Goal: Use online tool/utility

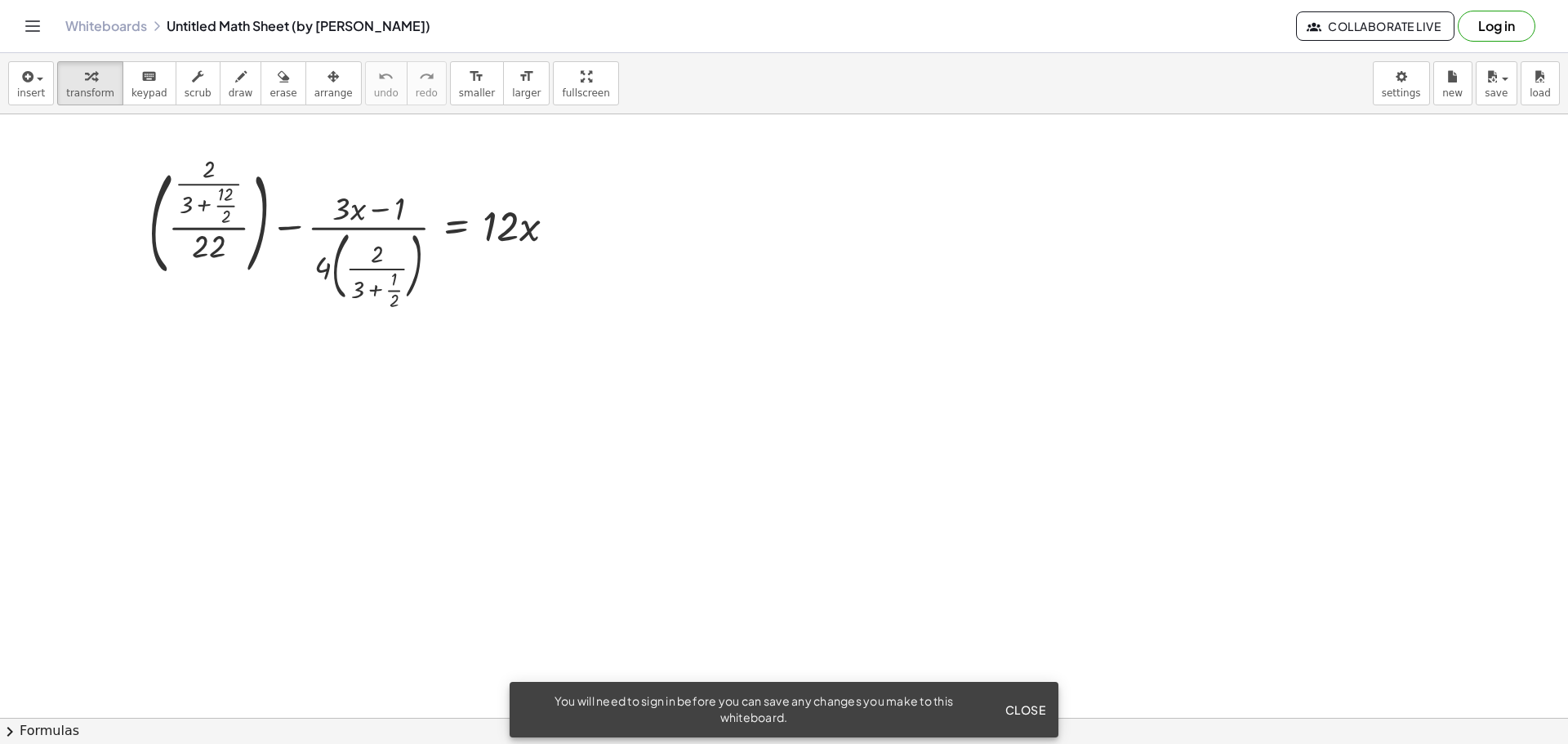
click at [1030, 710] on span "Close" at bounding box center [1024, 709] width 40 height 15
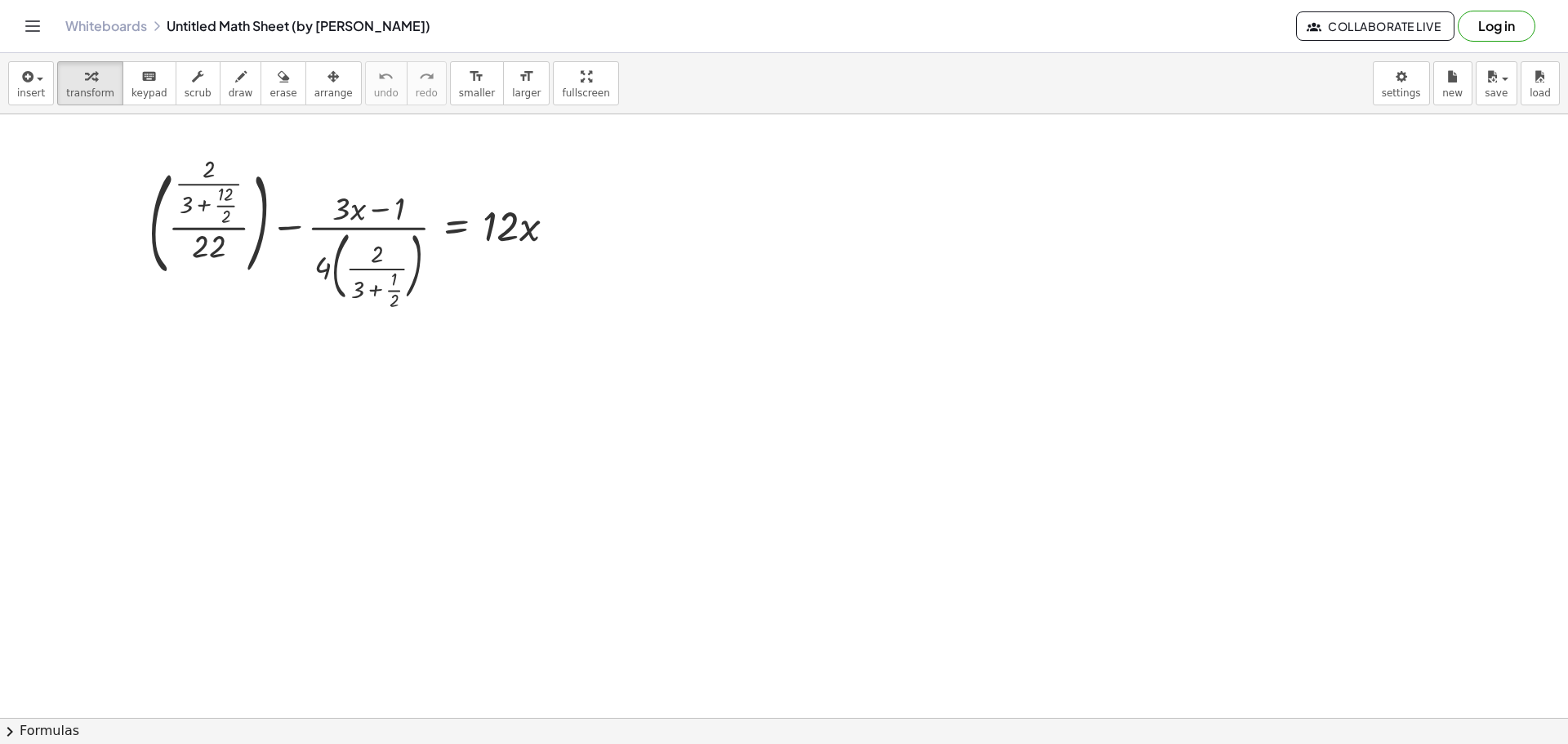
click at [663, 436] on div at bounding box center [784, 718] width 1568 height 1208
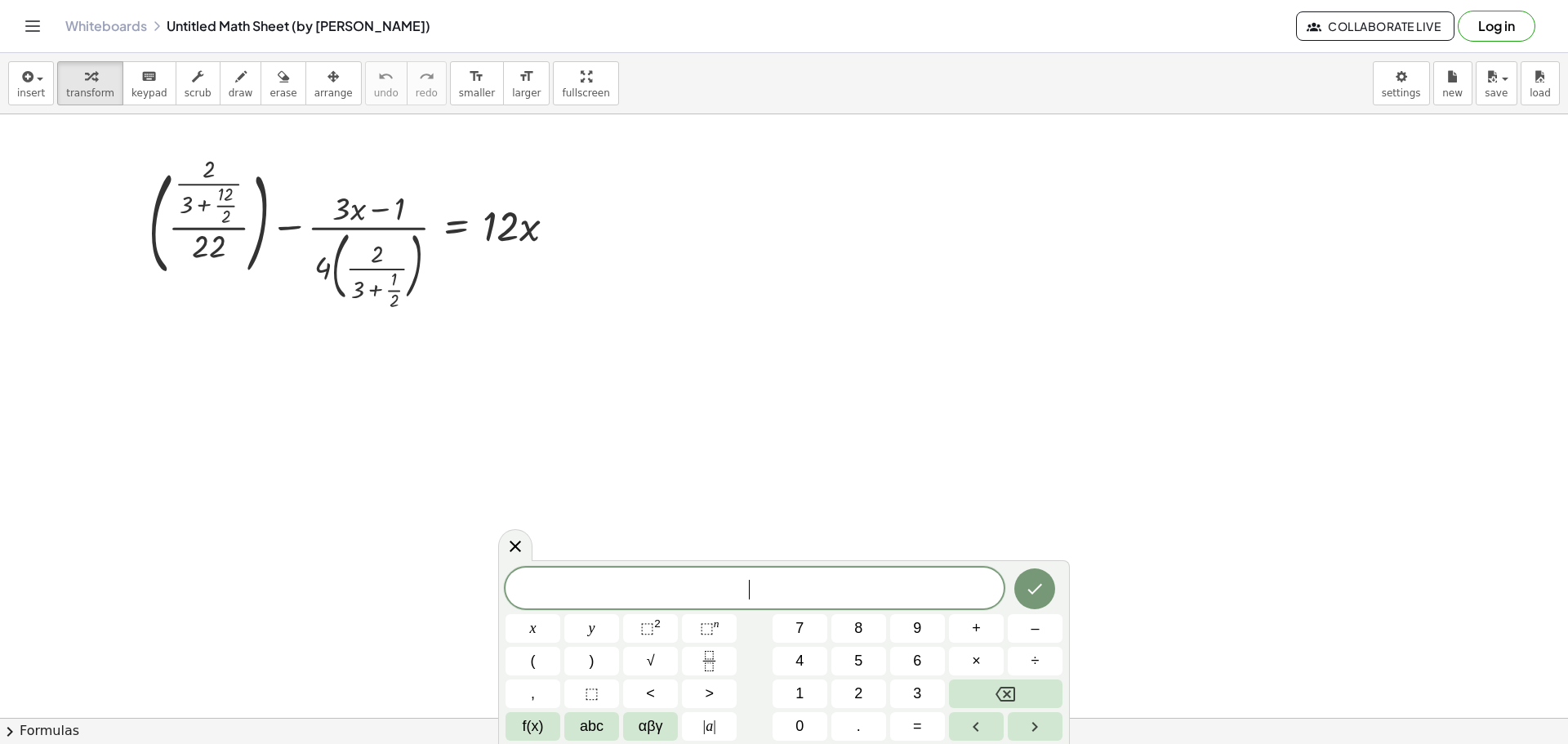
drag, startPoint x: 663, startPoint y: 436, endPoint x: 756, endPoint y: 390, distance: 103.8
click at [756, 390] on div at bounding box center [784, 718] width 1568 height 1208
click at [799, 621] on span "7" at bounding box center [799, 629] width 8 height 22
click at [980, 632] on button "+" at bounding box center [975, 629] width 54 height 29
click at [802, 628] on span "7" at bounding box center [799, 629] width 8 height 22
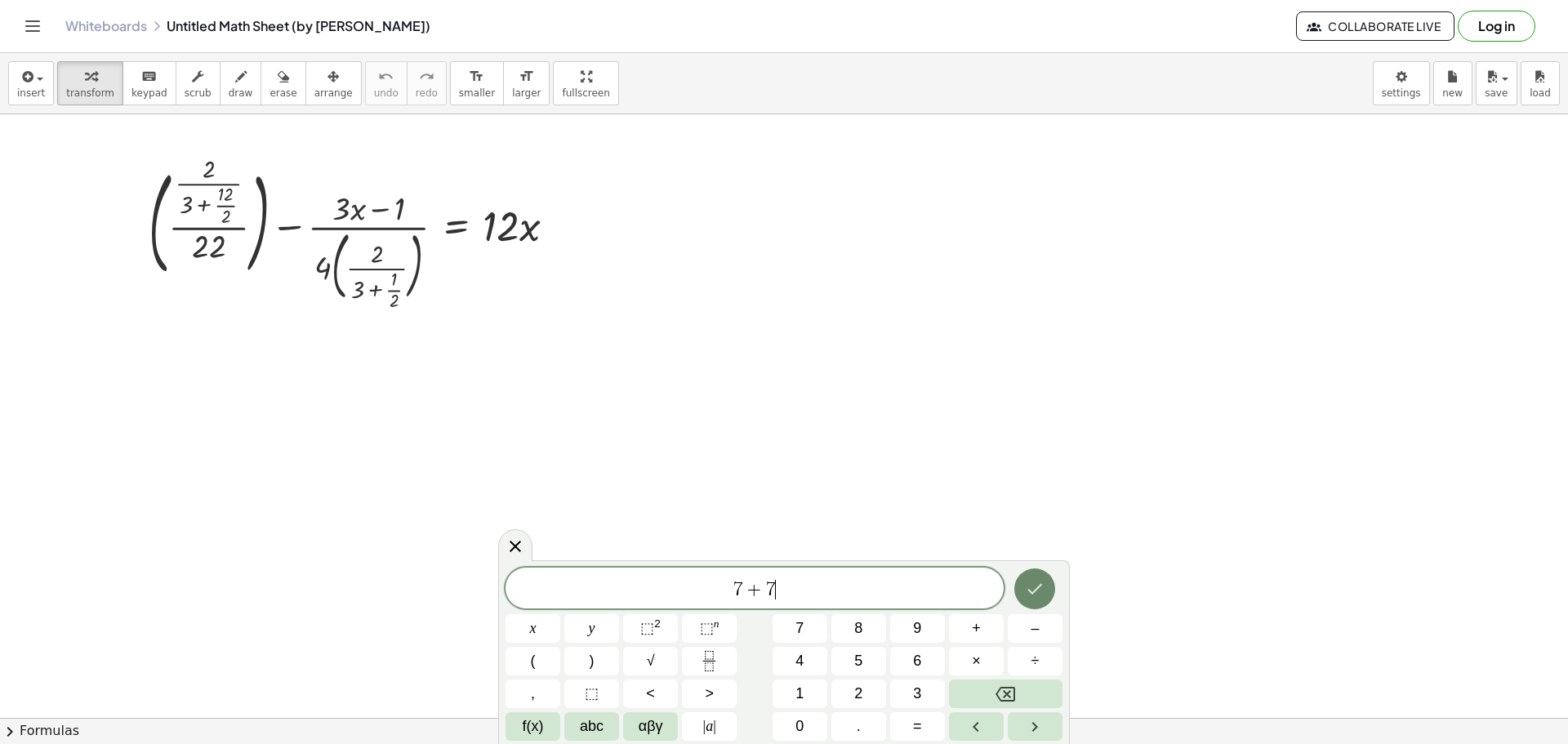
click at [1030, 592] on icon "Done" at bounding box center [1034, 589] width 20 height 20
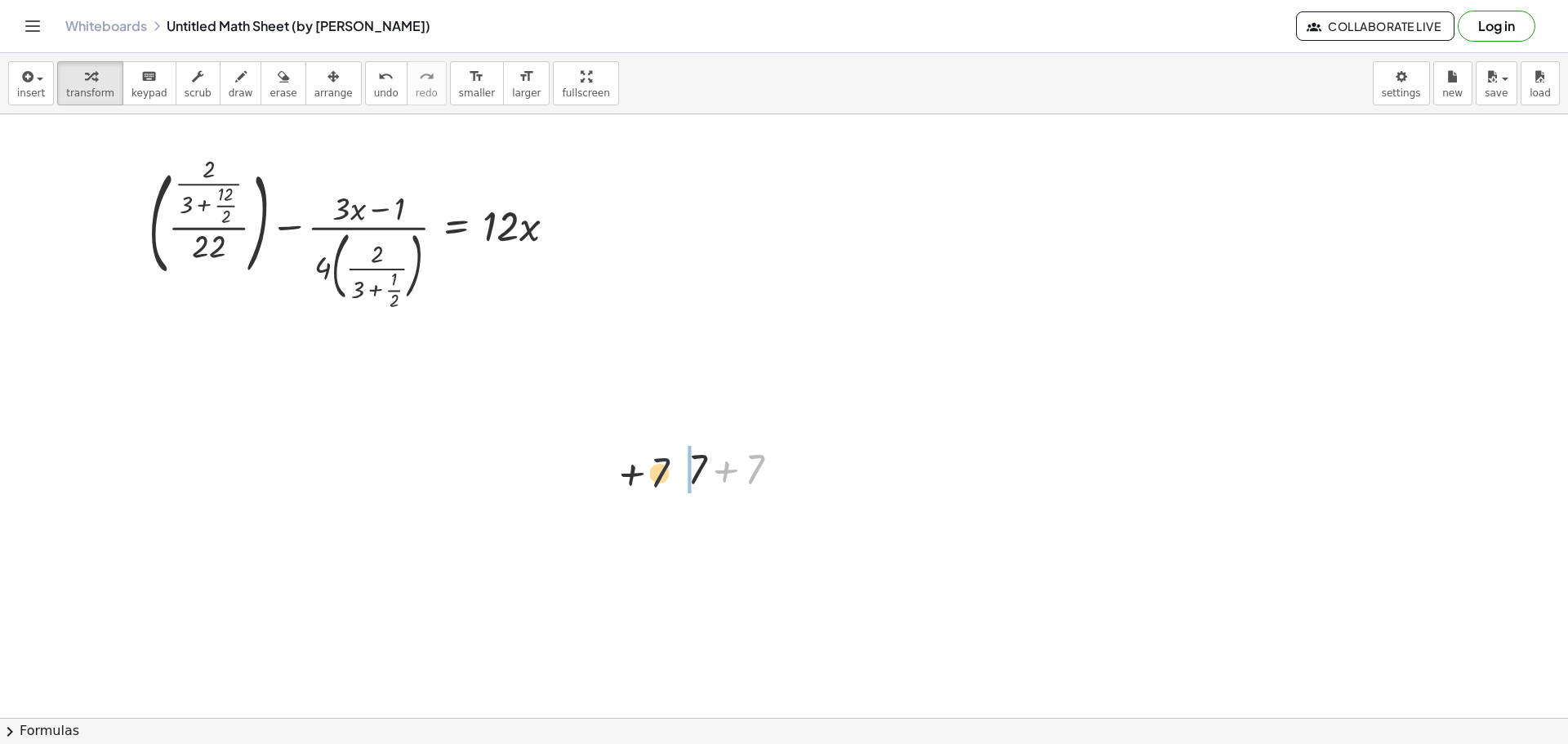
drag, startPoint x: 788, startPoint y: 478, endPoint x: 663, endPoint y: 483, distance: 125.1
drag, startPoint x: 685, startPoint y: 475, endPoint x: 770, endPoint y: 463, distance: 85.8
click at [687, 463] on div at bounding box center [675, 468] width 25 height 64
click at [781, 460] on div at bounding box center [824, 456] width 121 height 55
drag, startPoint x: 860, startPoint y: 445, endPoint x: 769, endPoint y: 458, distance: 91.9
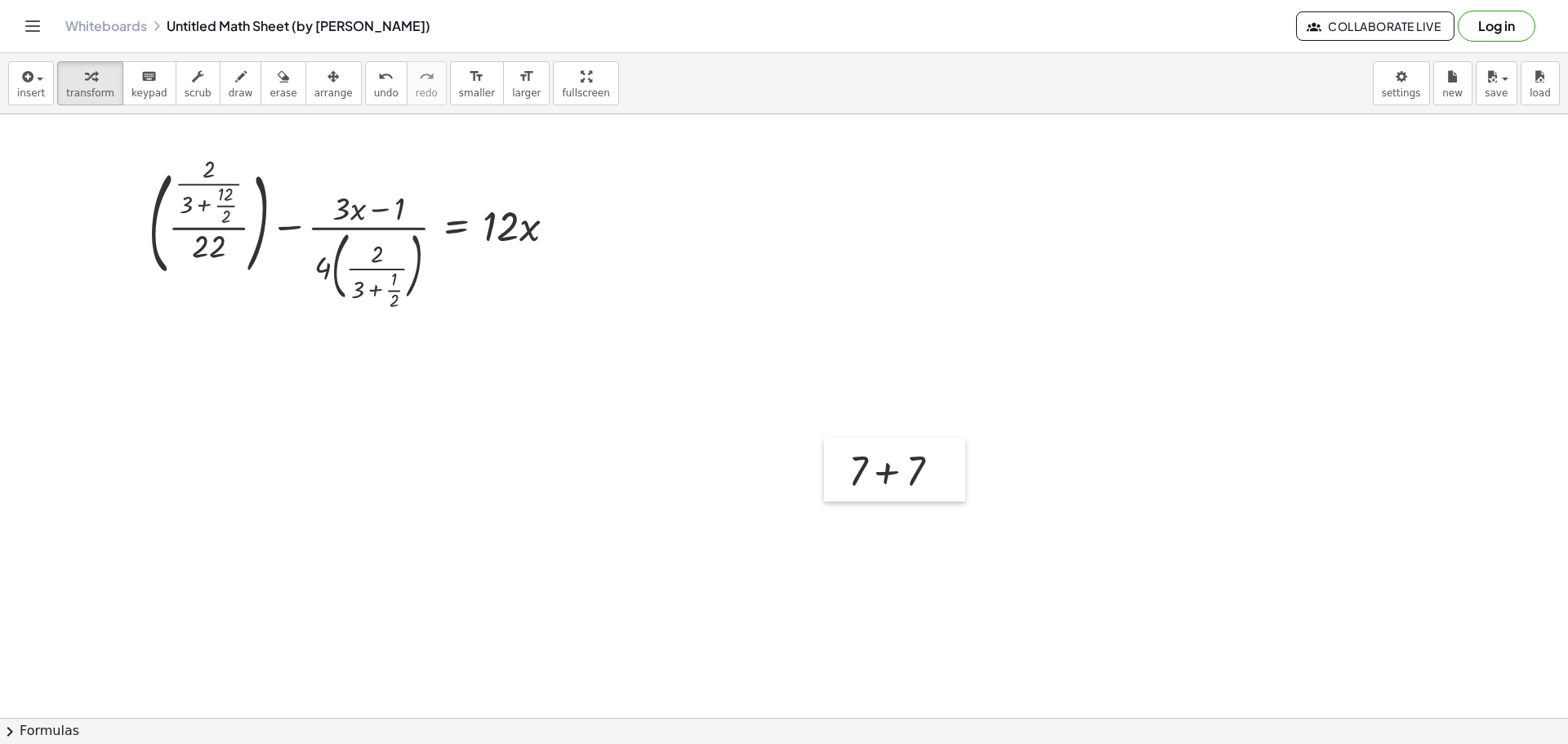
drag, startPoint x: 768, startPoint y: 436, endPoint x: 844, endPoint y: 450, distance: 77.3
click at [844, 450] on div at bounding box center [835, 470] width 25 height 64
click at [864, 459] on div at bounding box center [900, 470] width 121 height 55
drag, startPoint x: 904, startPoint y: 470, endPoint x: 875, endPoint y: 451, distance: 34.7
click at [875, 451] on div at bounding box center [900, 470] width 121 height 55
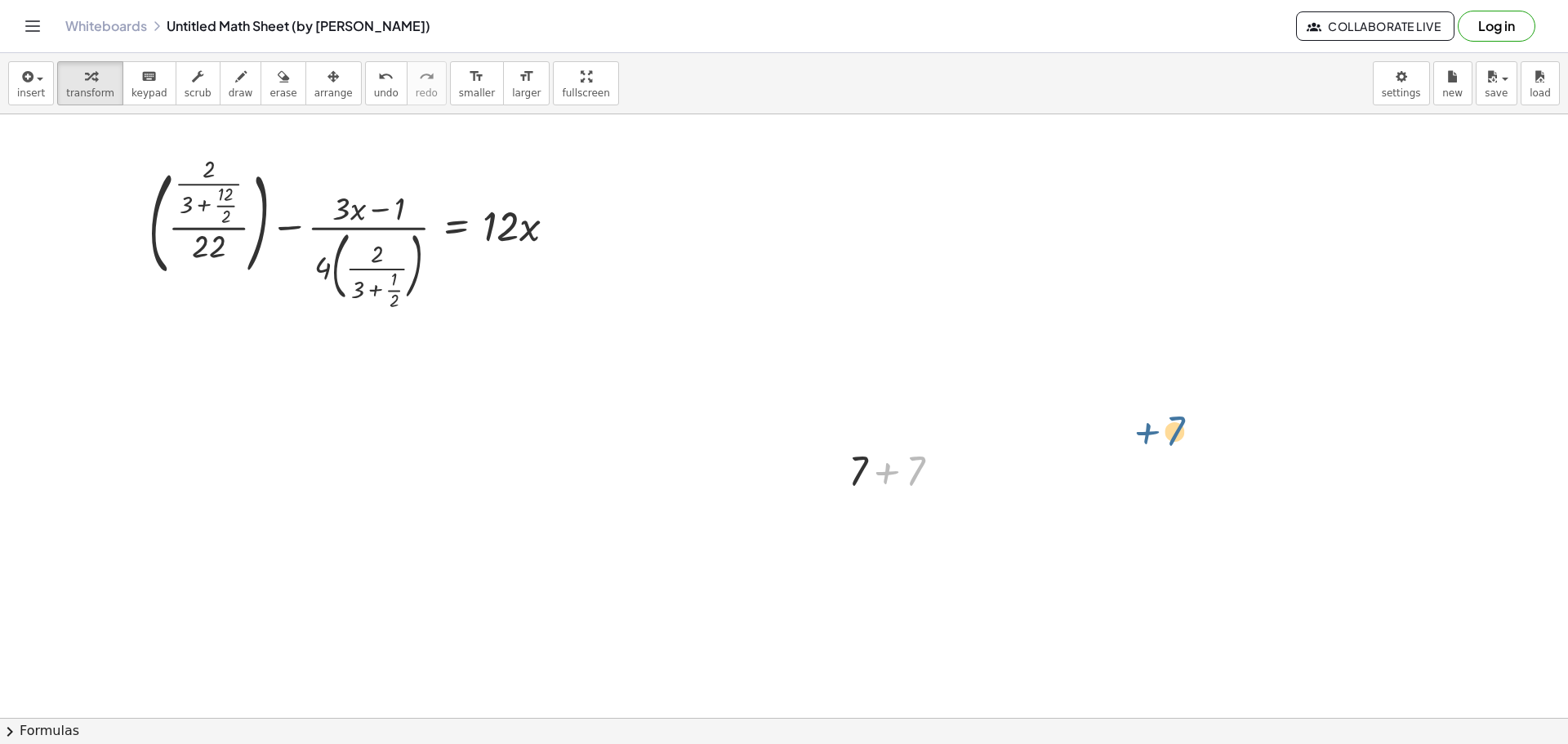
drag, startPoint x: 909, startPoint y: 467, endPoint x: 1205, endPoint y: 387, distance: 306.6
click at [1205, 387] on div "+ ( · · 2 · ( + 3 + · 12 · 2 ) · 22 ) − · ( + · 3 · x − 1 ) · 4 · ( · 2 · ( + 3…" at bounding box center [784, 718] width 1568 height 1208
click at [930, 554] on div at bounding box center [784, 718] width 1568 height 1208
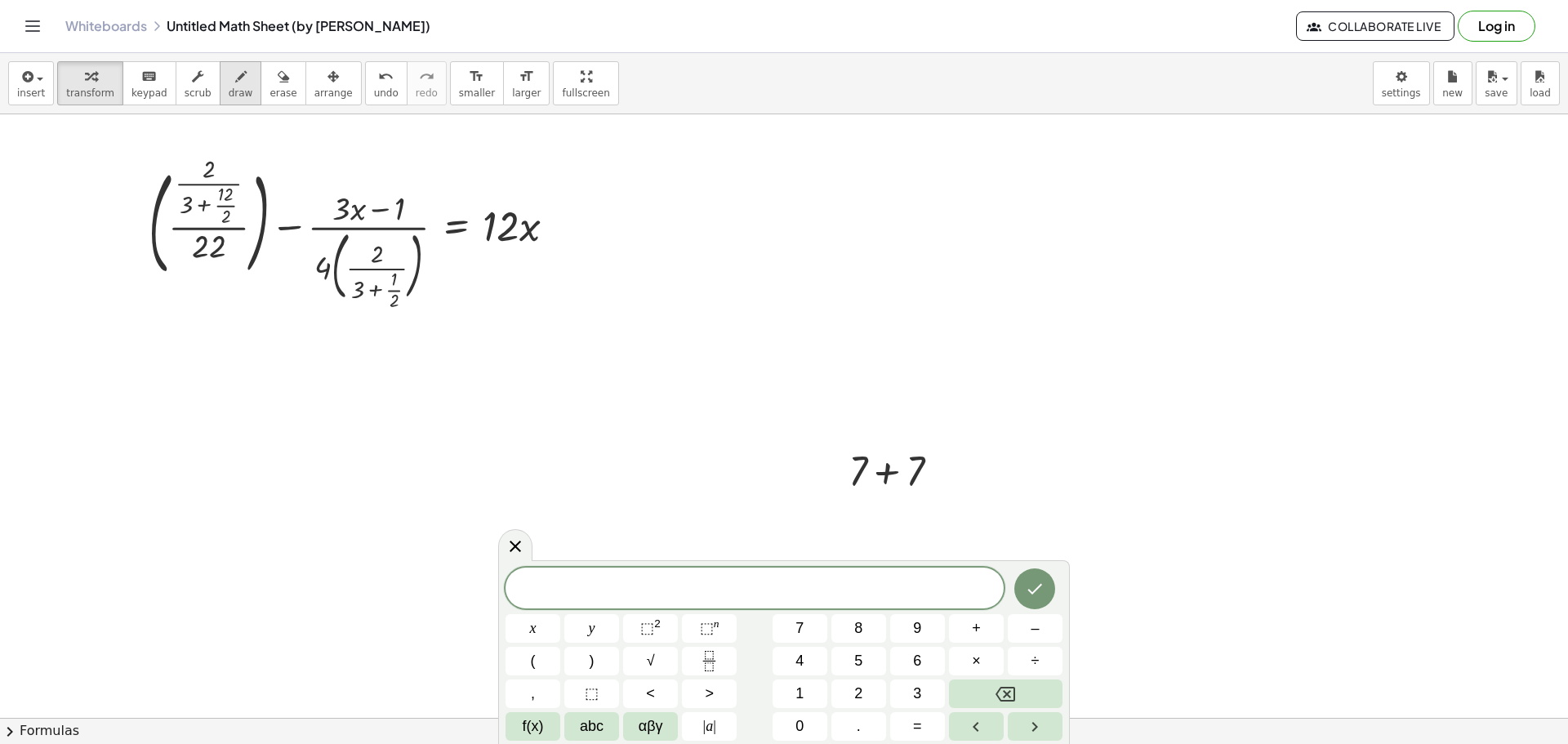
click at [235, 82] on icon "button" at bounding box center [241, 77] width 12 height 20
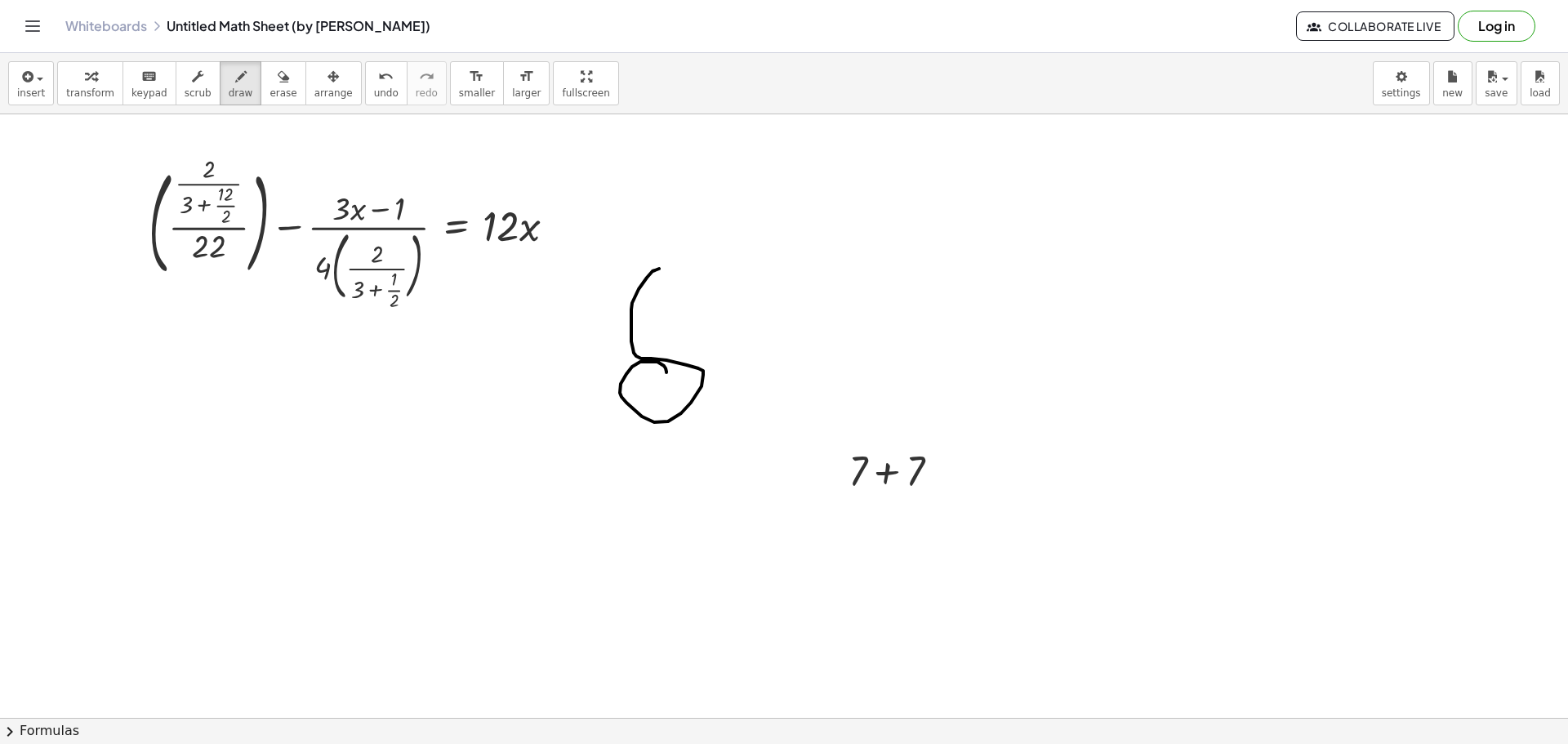
drag, startPoint x: 659, startPoint y: 268, endPoint x: 695, endPoint y: 297, distance: 46.2
click at [695, 297] on div at bounding box center [784, 718] width 1568 height 1208
drag, startPoint x: 803, startPoint y: 420, endPoint x: 820, endPoint y: 544, distance: 125.2
click at [820, 544] on div at bounding box center [784, 718] width 1568 height 1208
drag, startPoint x: 902, startPoint y: 389, endPoint x: 951, endPoint y: 510, distance: 130.5
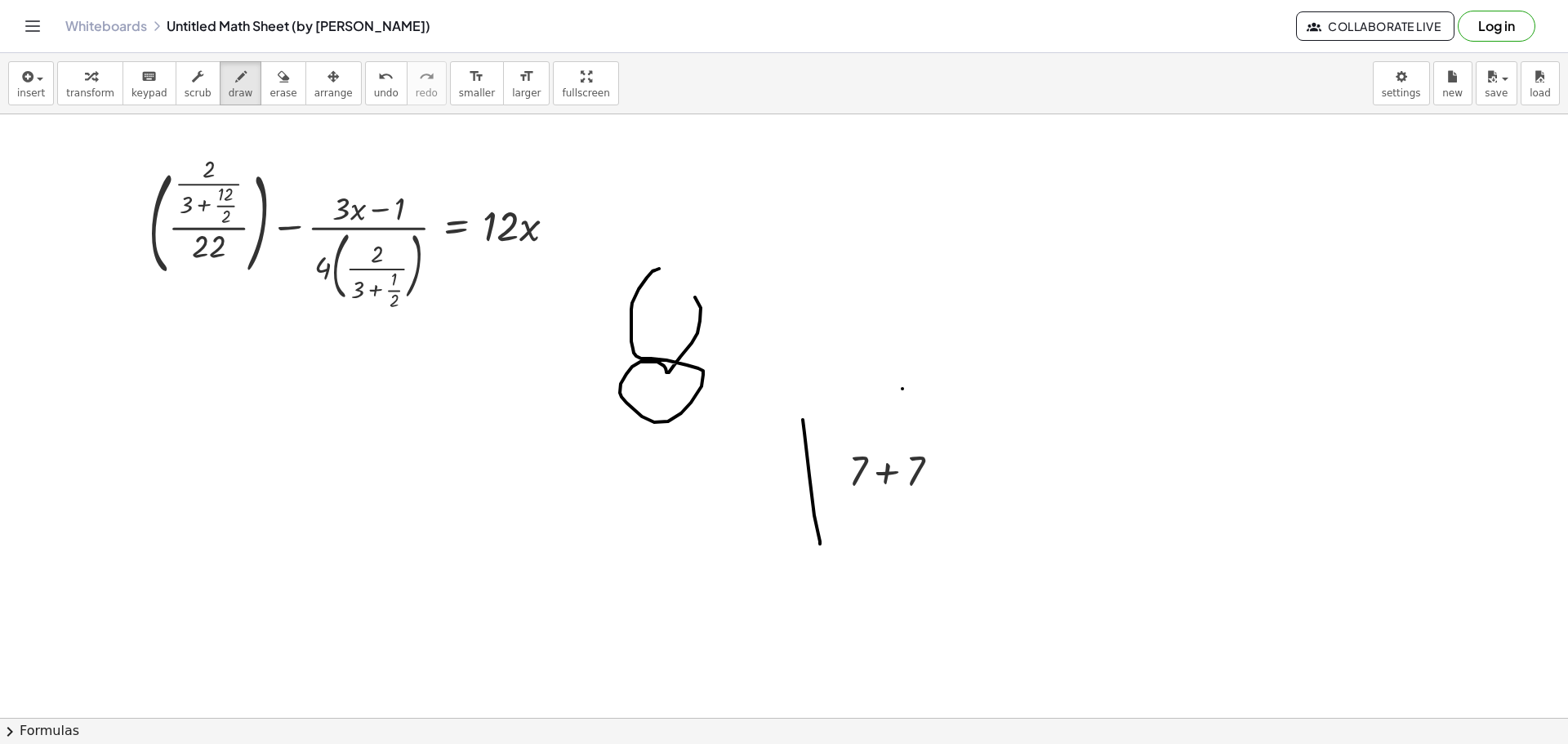
click at [951, 510] on div at bounding box center [784, 718] width 1568 height 1208
drag, startPoint x: 1018, startPoint y: 392, endPoint x: 1057, endPoint y: 483, distance: 99.0
click at [1057, 483] on div at bounding box center [784, 718] width 1568 height 1208
drag, startPoint x: 1046, startPoint y: 408, endPoint x: 1067, endPoint y: 442, distance: 40.0
click at [1067, 442] on div at bounding box center [784, 718] width 1568 height 1208
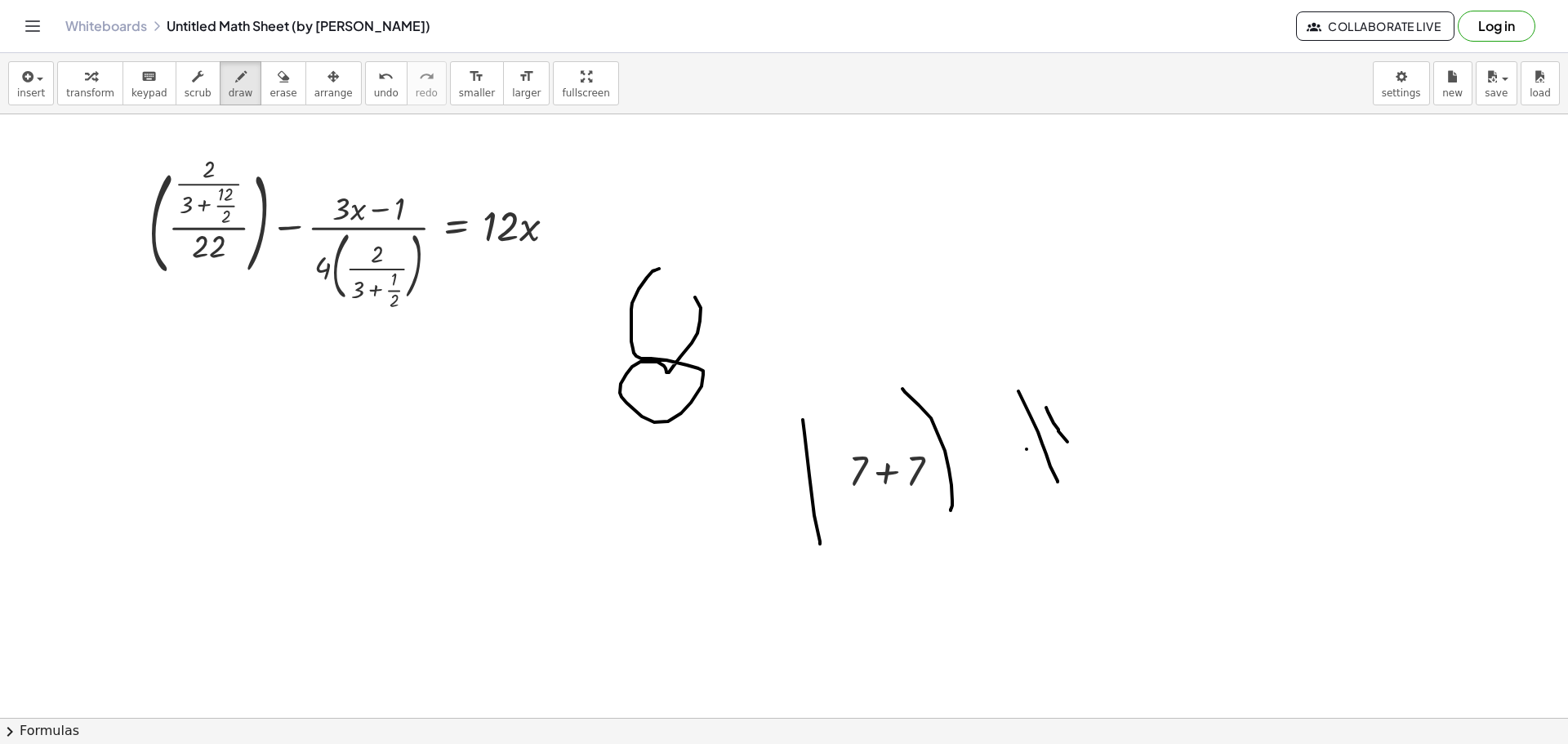
drag, startPoint x: 1027, startPoint y: 449, endPoint x: 1052, endPoint y: 435, distance: 28.7
click at [1052, 435] on div at bounding box center [784, 718] width 1568 height 1208
drag, startPoint x: 1080, startPoint y: 413, endPoint x: 1110, endPoint y: 393, distance: 36.1
click at [1110, 393] on div at bounding box center [784, 718] width 1568 height 1208
drag, startPoint x: 1090, startPoint y: 318, endPoint x: 1123, endPoint y: 370, distance: 61.6
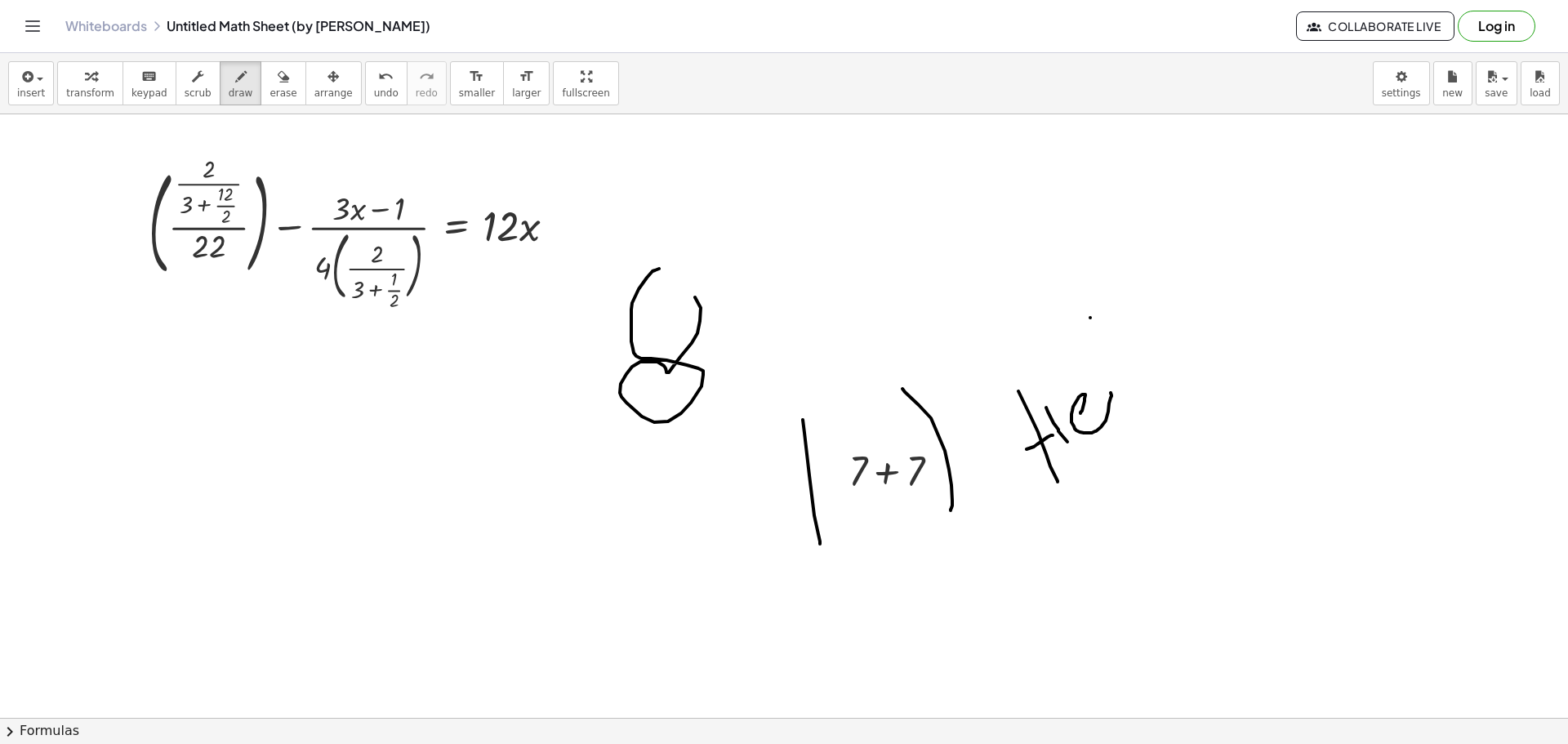
click at [1123, 370] on div at bounding box center [784, 718] width 1568 height 1208
drag, startPoint x: 1099, startPoint y: 297, endPoint x: 1147, endPoint y: 383, distance: 98.5
click at [1147, 383] on div at bounding box center [784, 718] width 1568 height 1208
drag, startPoint x: 1167, startPoint y: 327, endPoint x: 1173, endPoint y: 338, distance: 12.5
click at [1173, 338] on div at bounding box center [784, 718] width 1568 height 1208
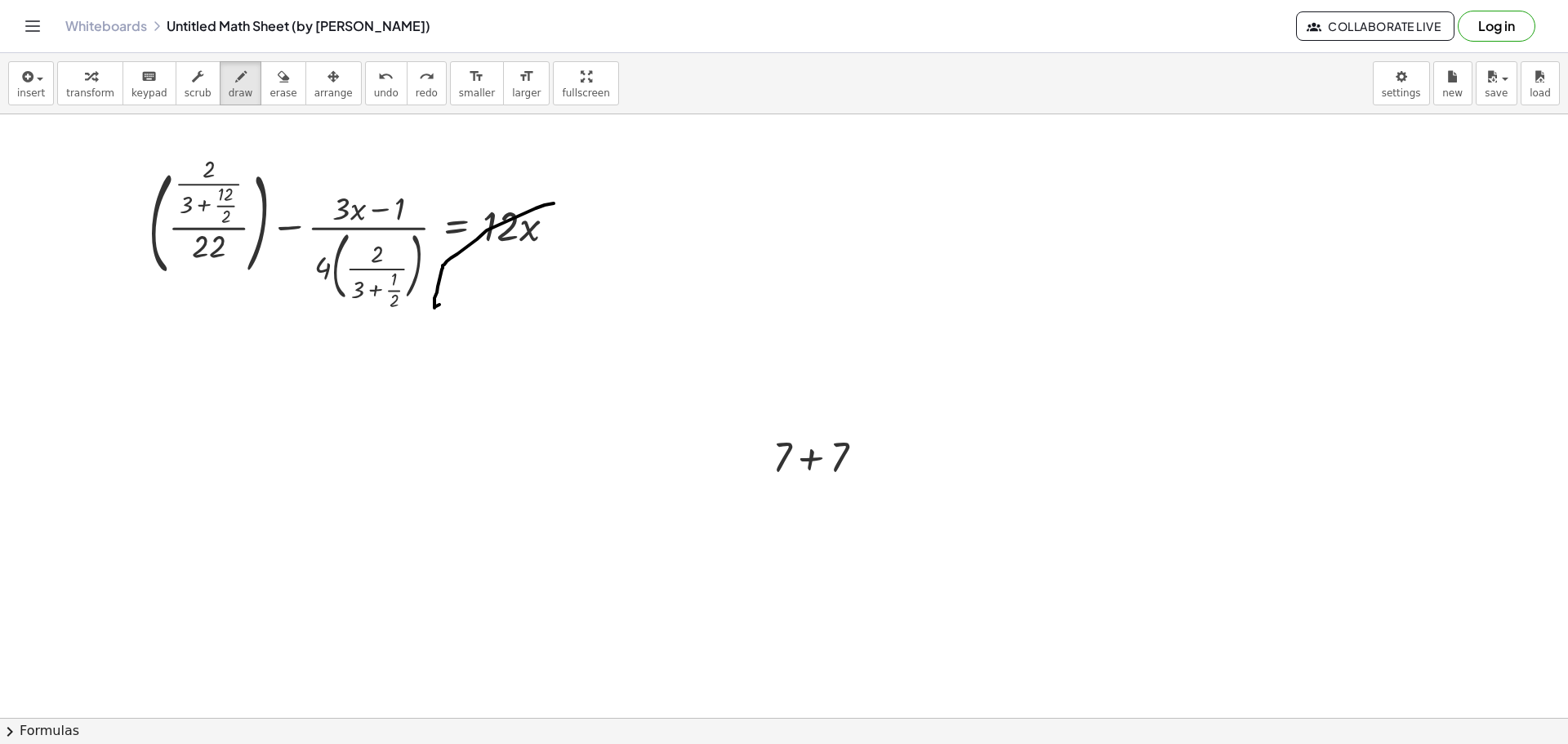
drag, startPoint x: 553, startPoint y: 203, endPoint x: 606, endPoint y: 273, distance: 87.8
click at [606, 273] on div at bounding box center [784, 718] width 1568 height 1208
click at [21, 26] on button "Toggle navigation" at bounding box center [33, 26] width 26 height 26
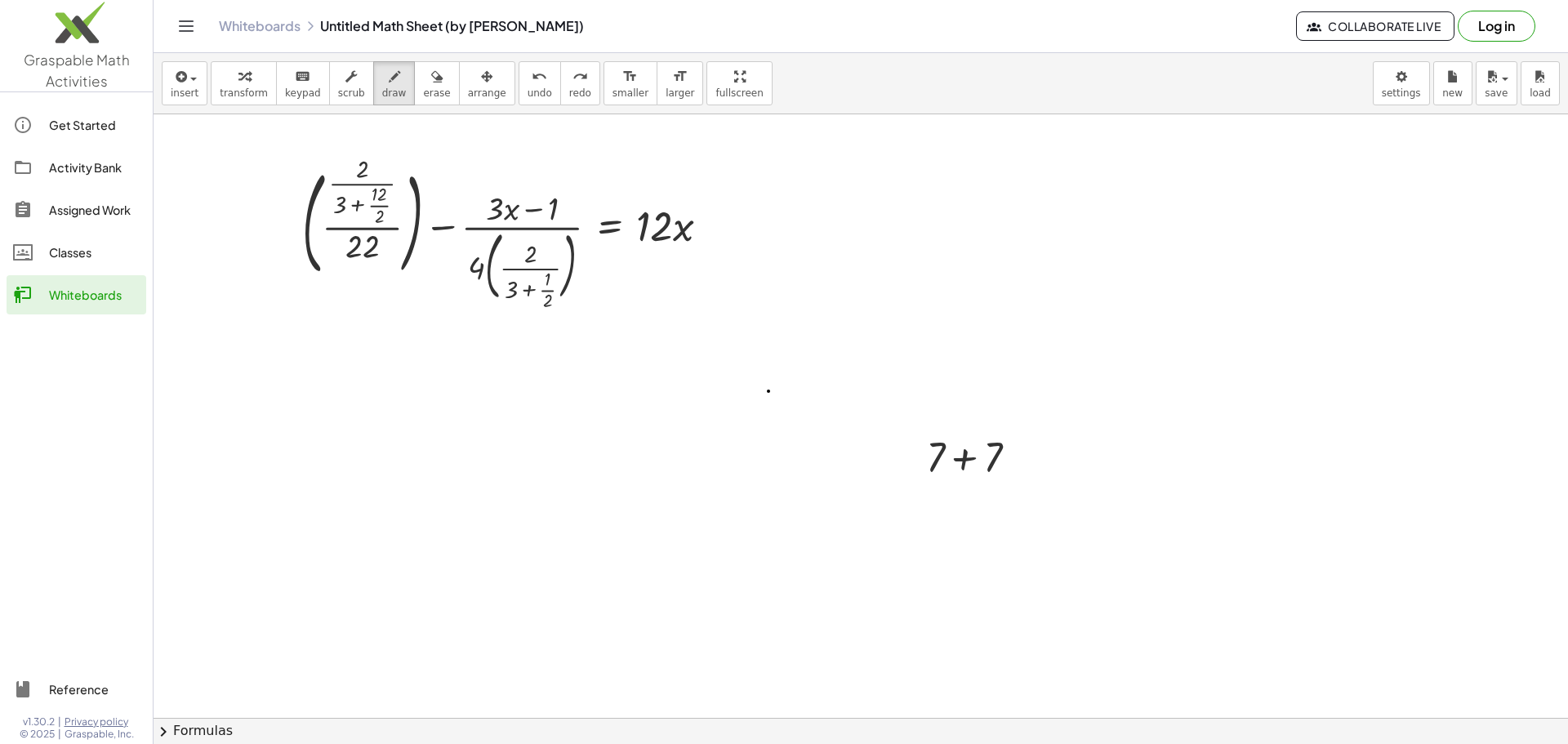
click at [768, 392] on div at bounding box center [861, 718] width 1414 height 1208
click at [1011, 447] on div at bounding box center [861, 718] width 1414 height 1208
click at [302, 92] on span "keypad" at bounding box center [303, 94] width 36 height 12
click at [285, 86] on button "keyboard keypad" at bounding box center [303, 83] width 54 height 44
click at [1018, 458] on div at bounding box center [1023, 458] width 18 height 18
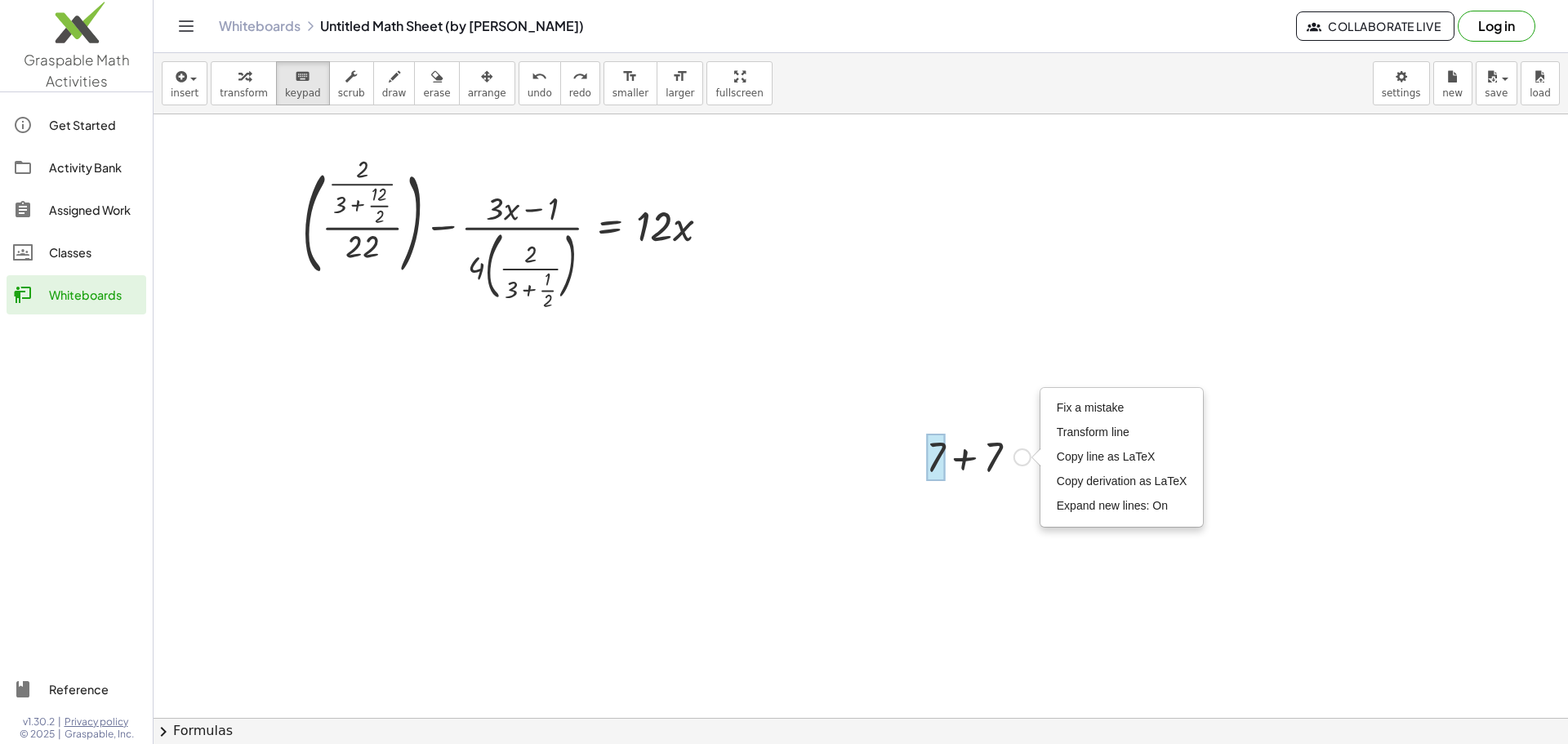
drag, startPoint x: 1005, startPoint y: 460, endPoint x: 943, endPoint y: 460, distance: 62.0
click at [963, 458] on div "+ 7 + 7" at bounding box center [963, 458] width 0 height 0
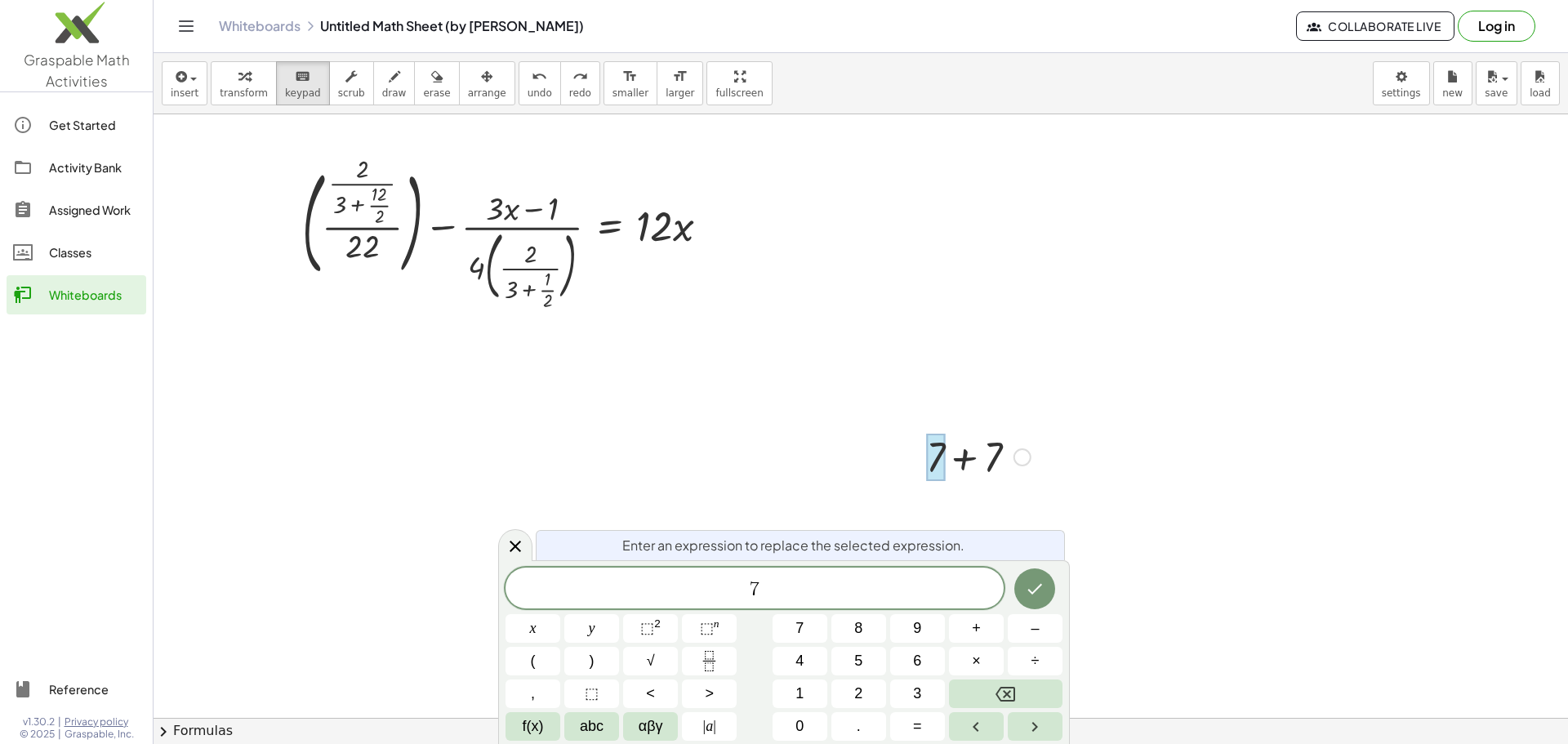
click at [964, 458] on div at bounding box center [978, 456] width 121 height 55
click at [984, 455] on div at bounding box center [978, 456] width 121 height 55
click at [1015, 458] on div "Fix a mistake Transform line Copy line as LaTeX Copy derivation as LaTeX Expand…" at bounding box center [1023, 458] width 18 height 18
click at [1005, 471] on div at bounding box center [978, 456] width 121 height 55
click at [878, 578] on span "7 ​" at bounding box center [754, 589] width 498 height 23
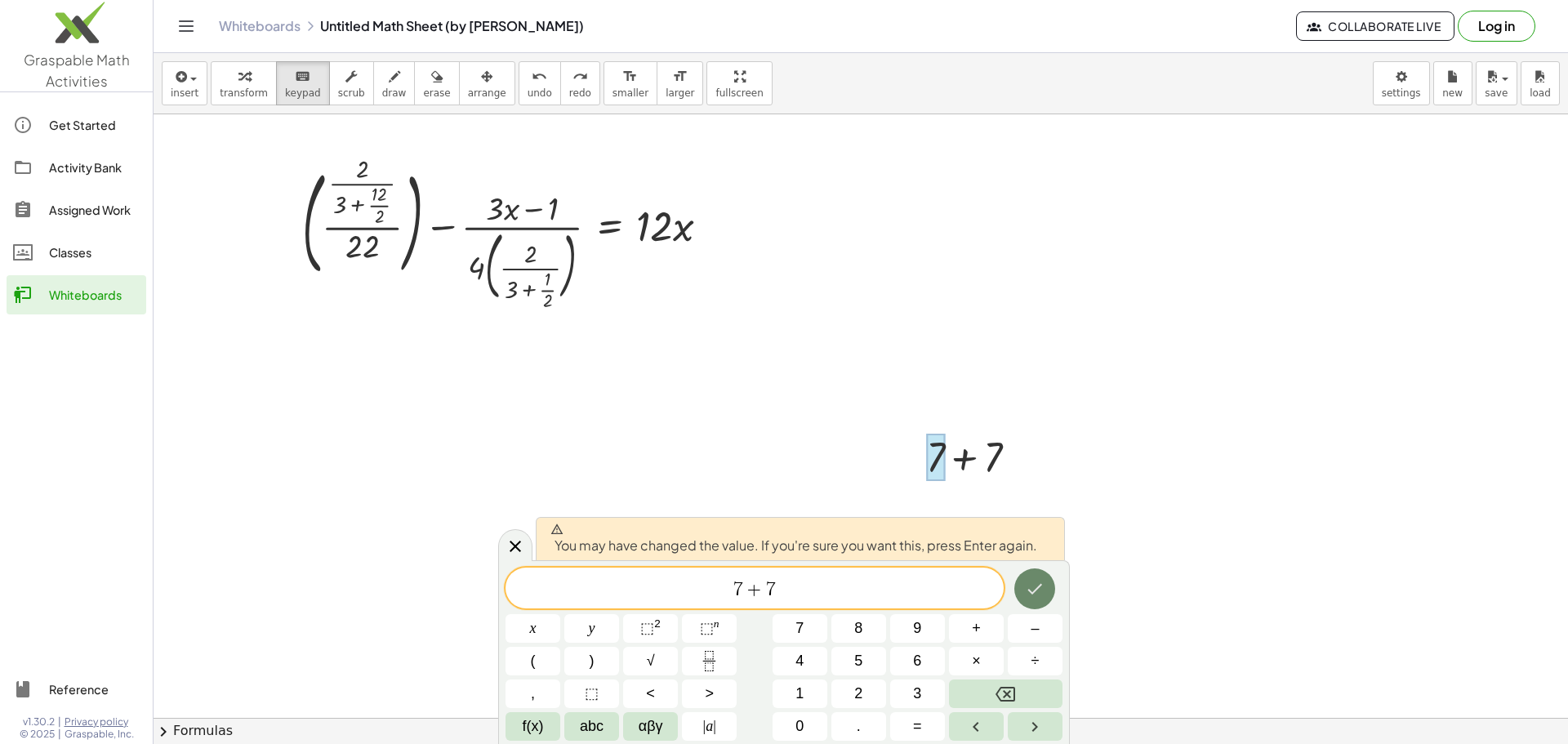
click at [1033, 586] on icon "Done" at bounding box center [1034, 589] width 20 height 20
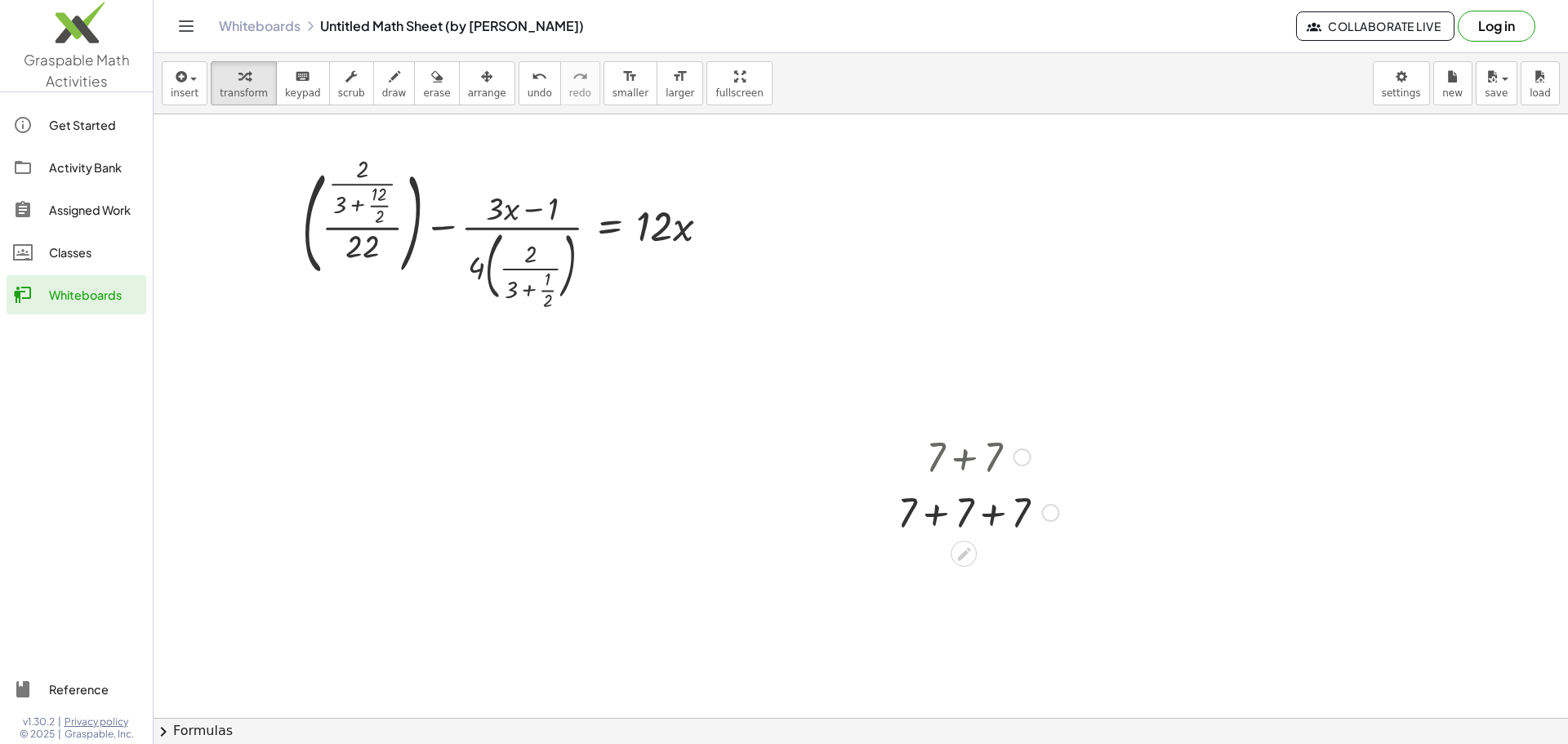
click at [1030, 512] on div at bounding box center [978, 511] width 178 height 55
click at [1028, 571] on div "Fix a mistake Transform line Copy line as LaTeX Copy derivation as LaTeX Expand…" at bounding box center [1032, 568] width 18 height 18
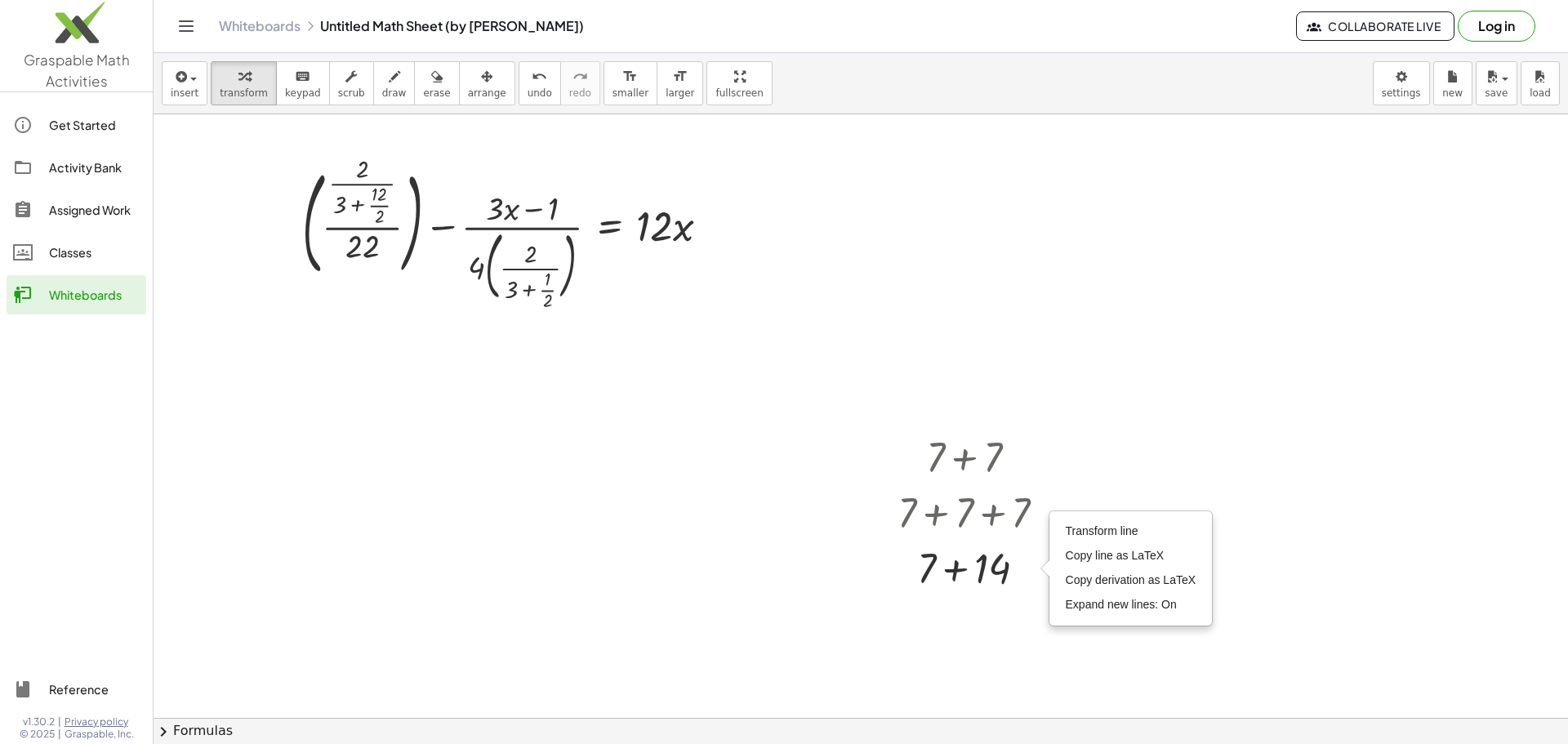
click at [1064, 650] on div at bounding box center [861, 718] width 1414 height 1208
click at [1050, 510] on div at bounding box center [1050, 513] width 18 height 18
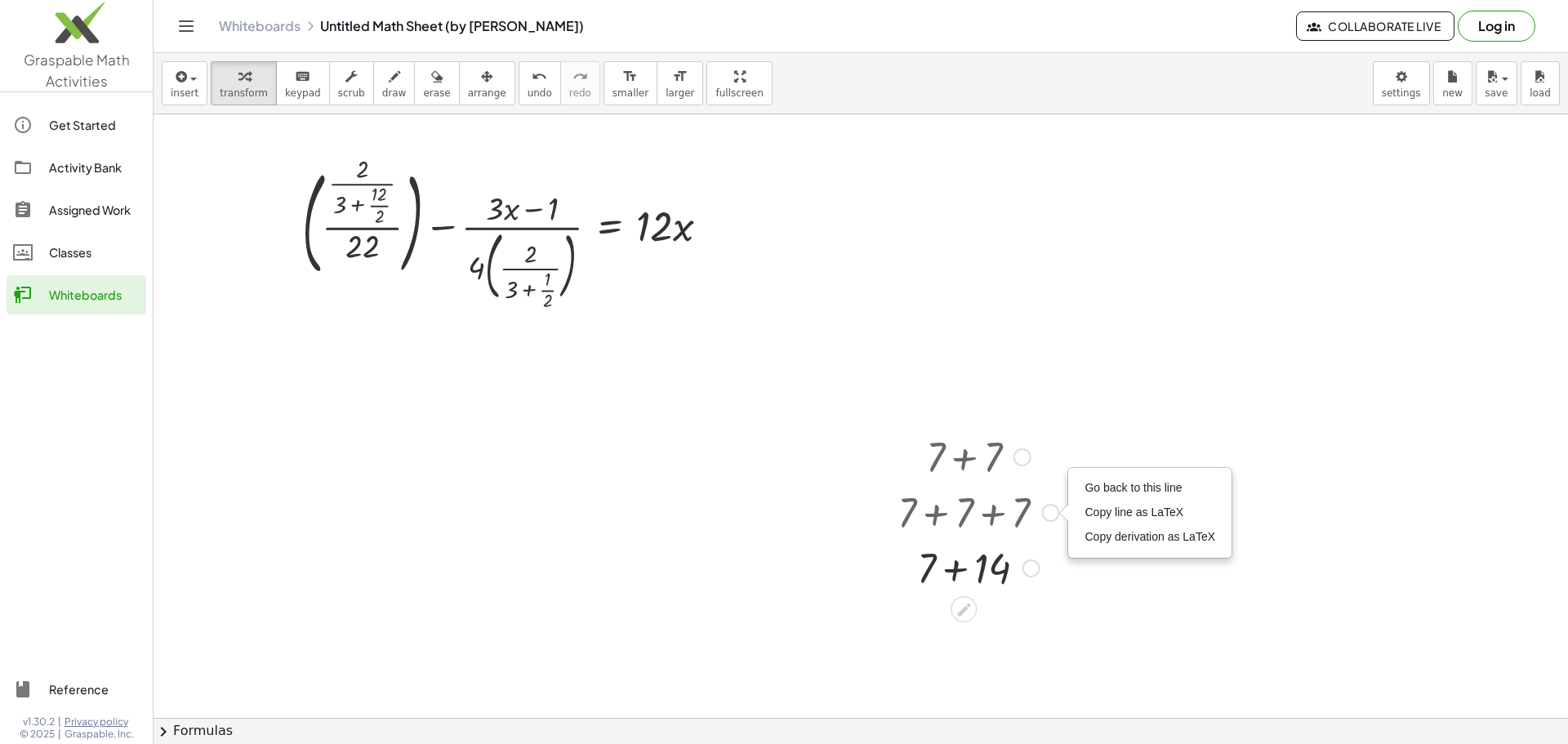
click at [1050, 510] on div "Go back to this line Copy line as LaTeX Copy derivation as LaTeX" at bounding box center [1050, 513] width 18 height 18
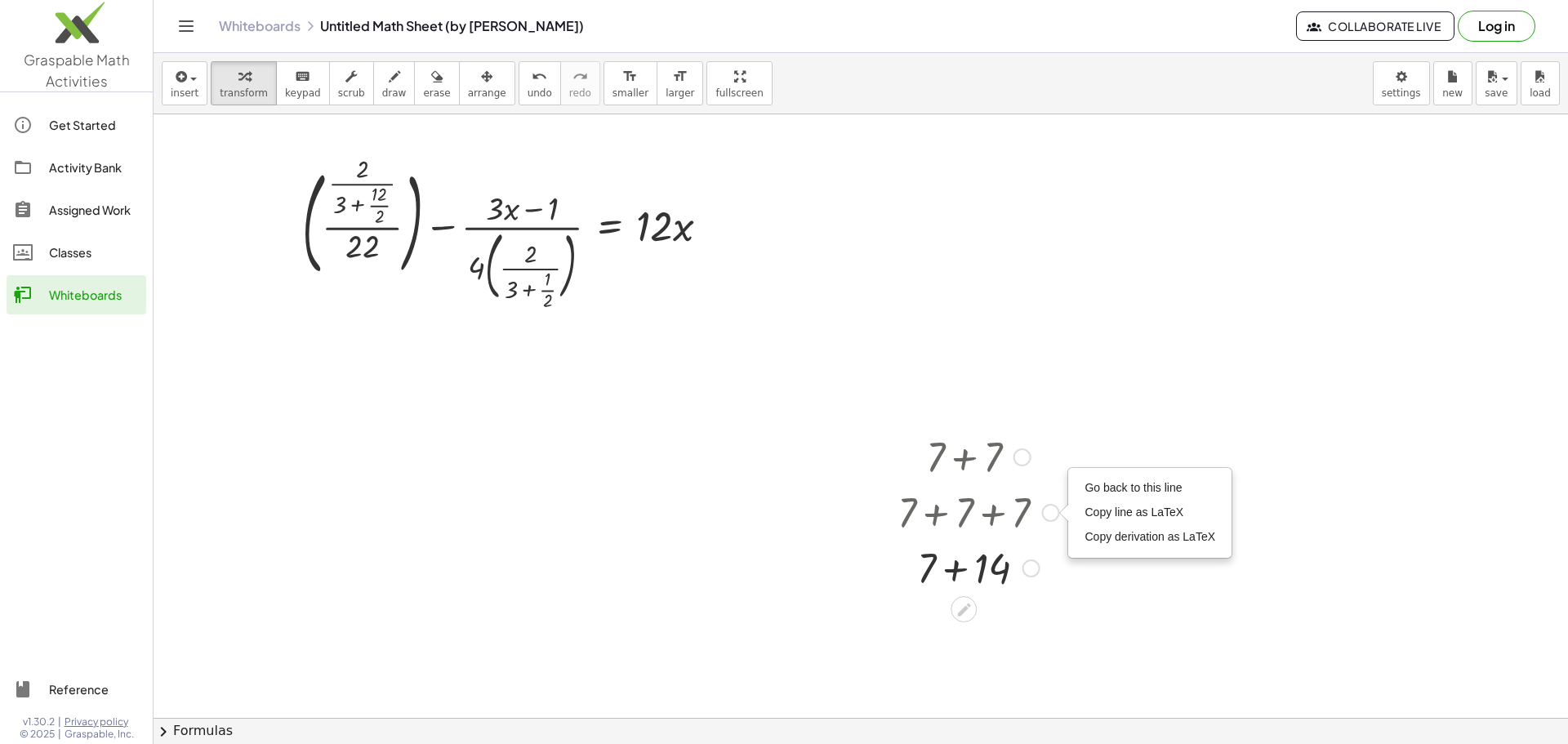
click at [1050, 510] on div "Go back to this line Copy line as LaTeX Copy derivation as LaTeX" at bounding box center [1050, 513] width 18 height 18
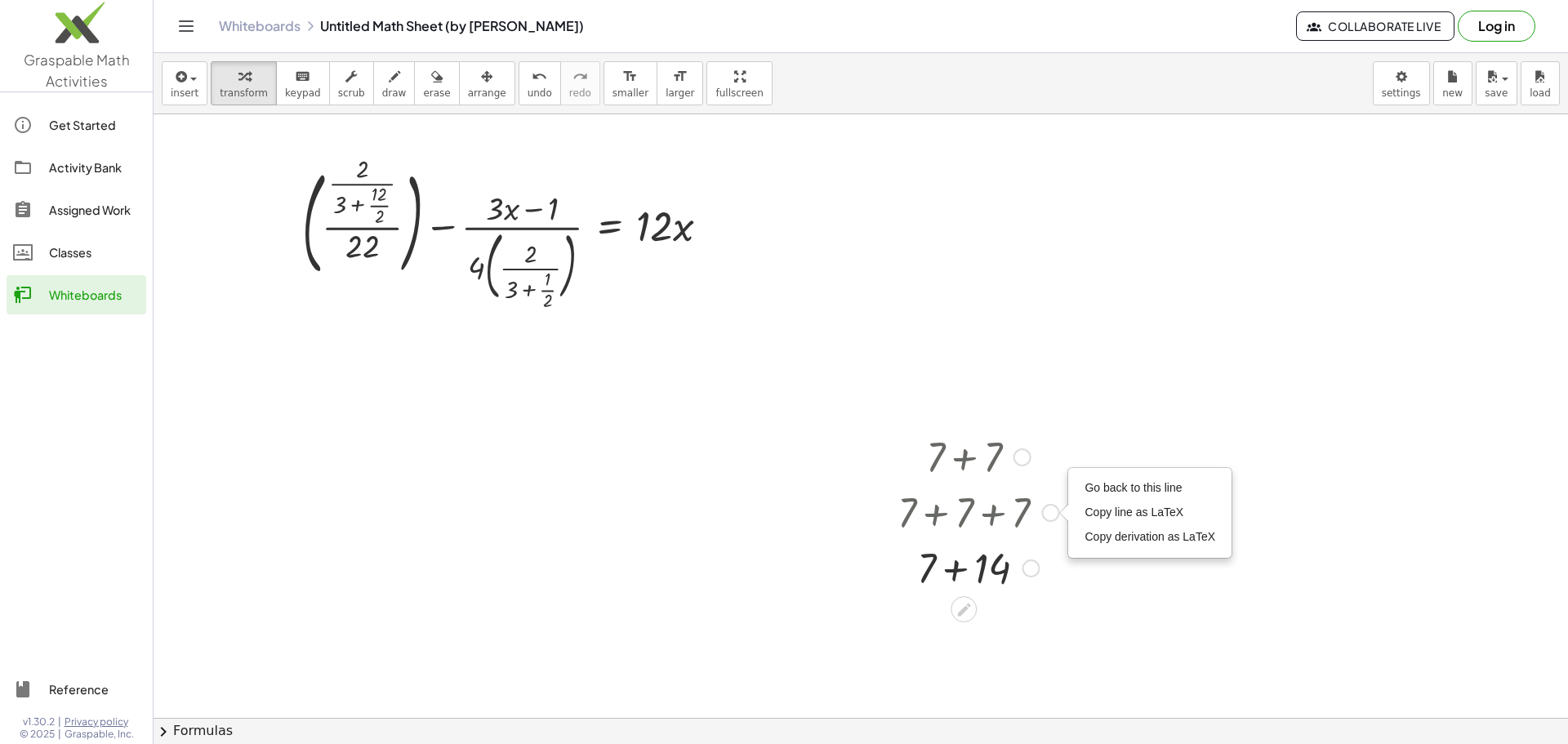
click at [1050, 510] on div "Go back to this line Copy line as LaTeX Copy derivation as LaTeX" at bounding box center [1050, 513] width 18 height 18
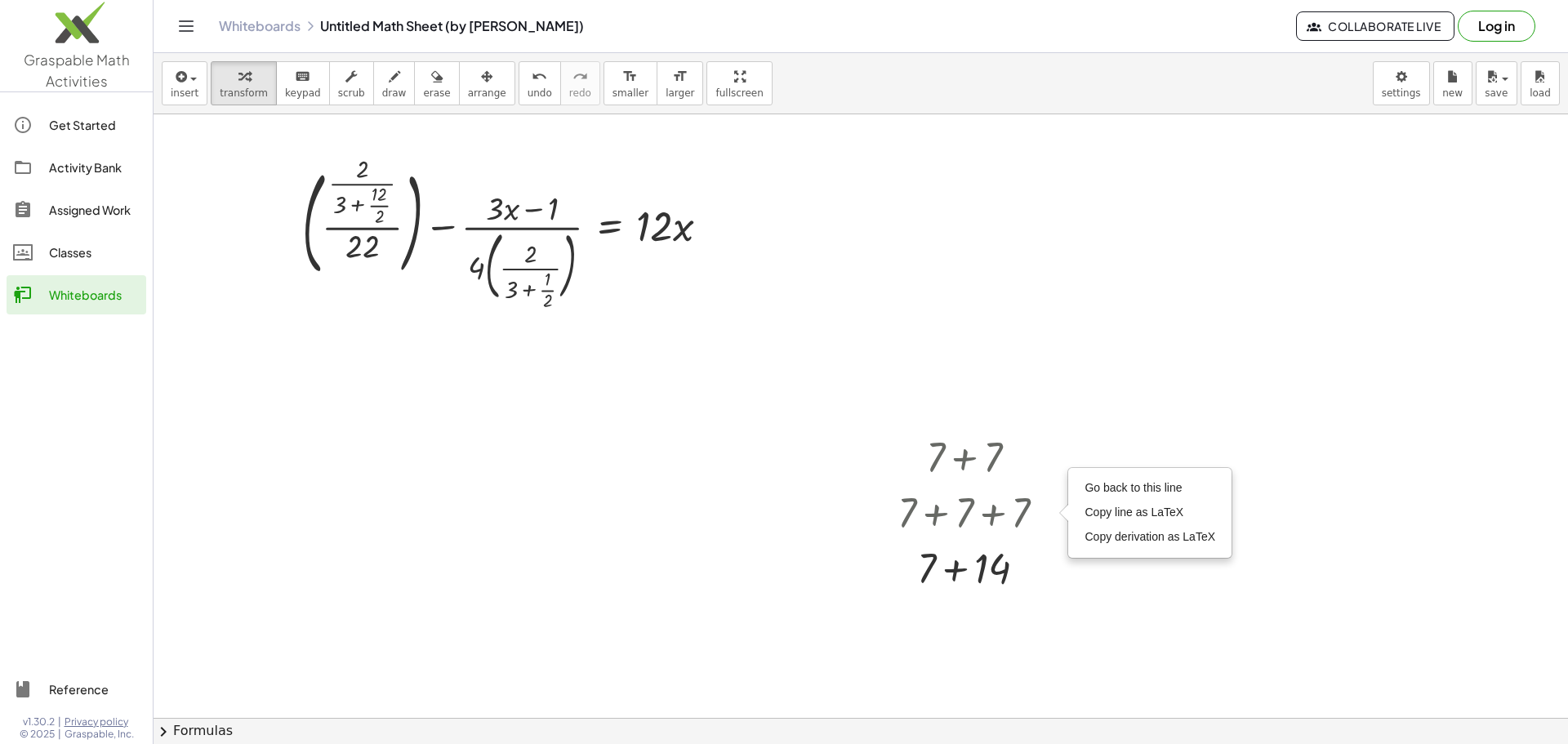
click at [1051, 615] on div at bounding box center [861, 718] width 1414 height 1208
click at [1032, 567] on div "Transform line Copy line as LaTeX Copy derivation as LaTeX Expand new lines: On" at bounding box center [1032, 568] width 18 height 18
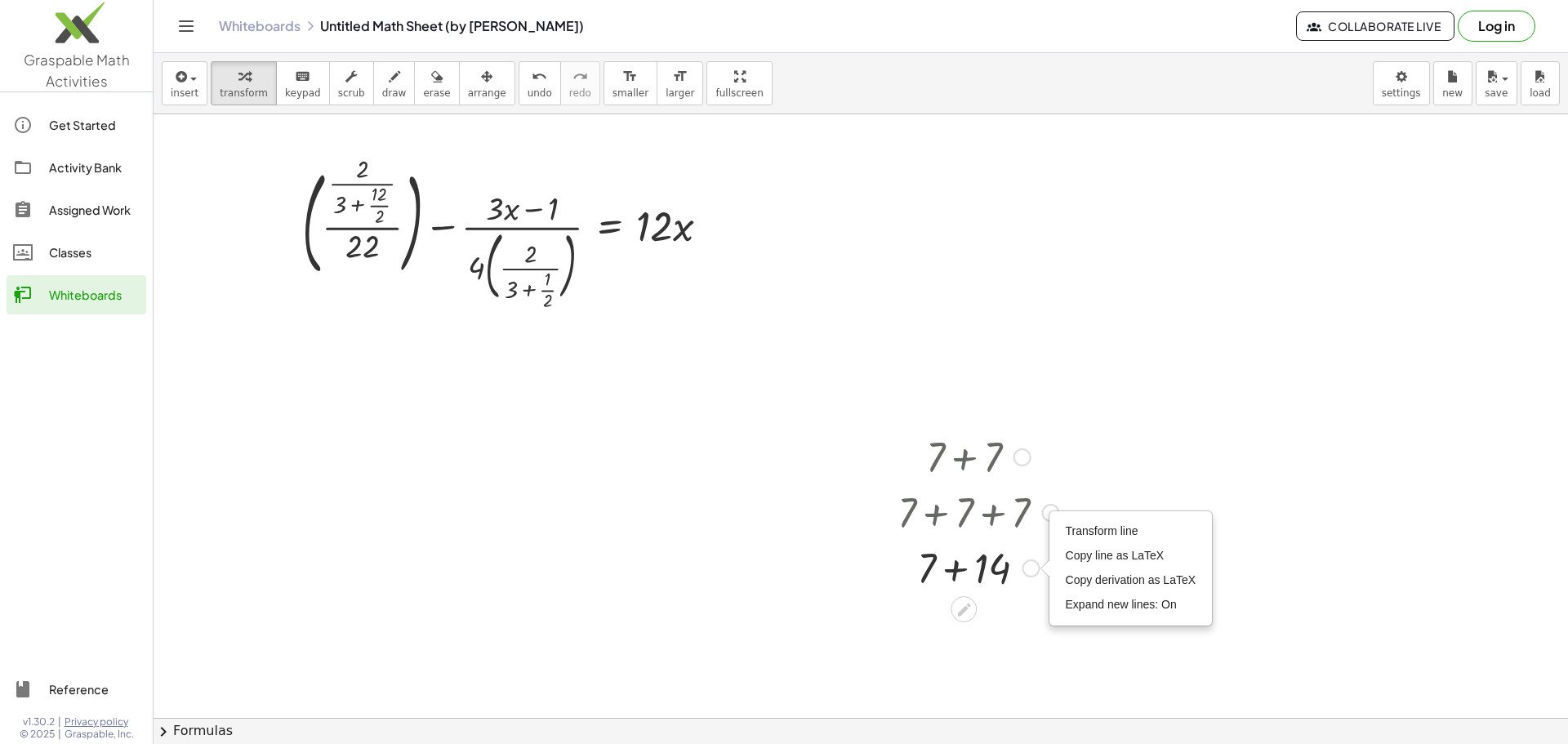
click at [978, 572] on div at bounding box center [978, 566] width 178 height 55
click at [1027, 506] on div at bounding box center [978, 511] width 178 height 55
click at [966, 510] on div at bounding box center [978, 511] width 178 height 55
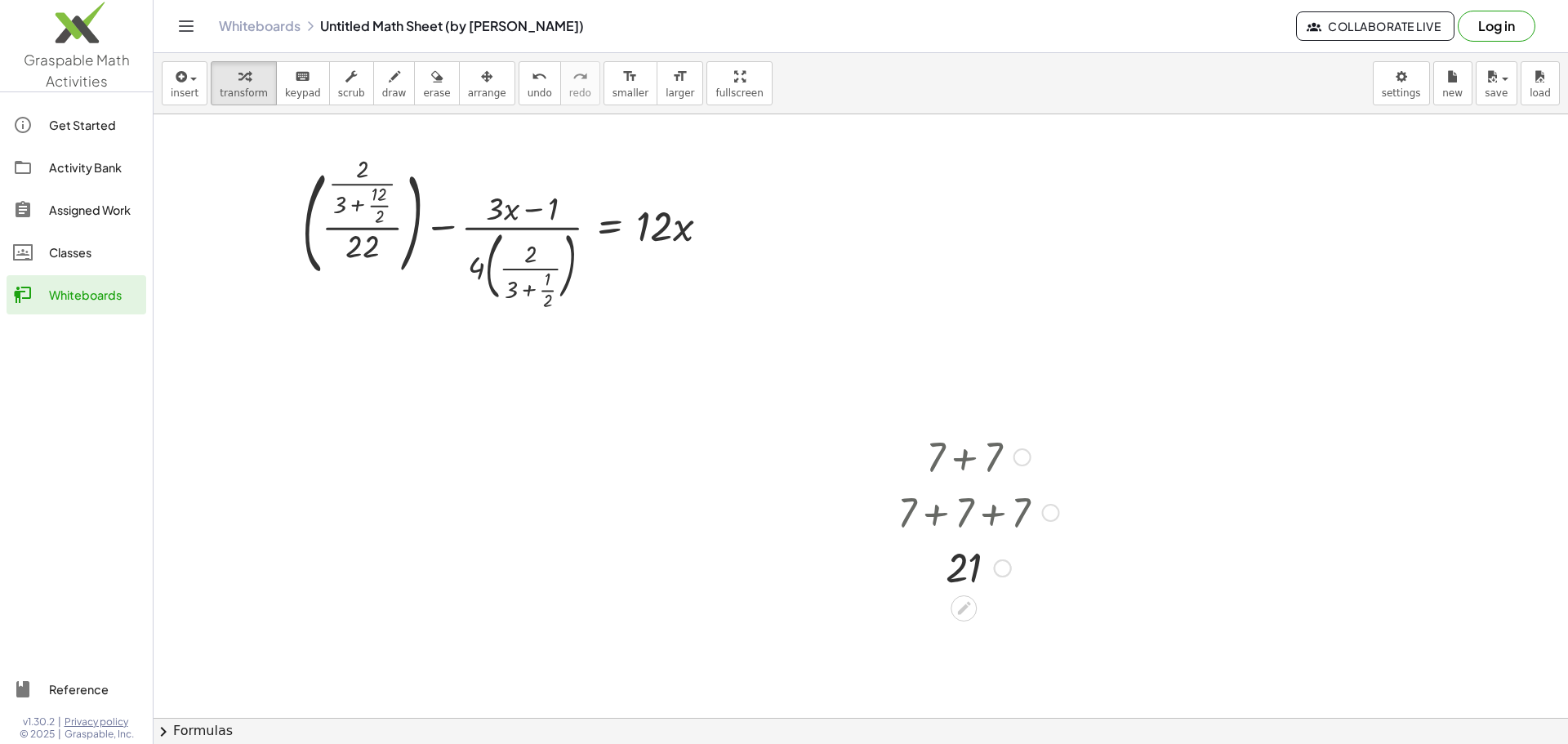
click at [993, 516] on div at bounding box center [978, 511] width 178 height 55
click at [1023, 511] on div at bounding box center [978, 511] width 178 height 55
click at [911, 515] on div at bounding box center [978, 511] width 178 height 55
click at [999, 571] on div at bounding box center [998, 568] width 18 height 18
click at [961, 563] on div at bounding box center [978, 566] width 178 height 54
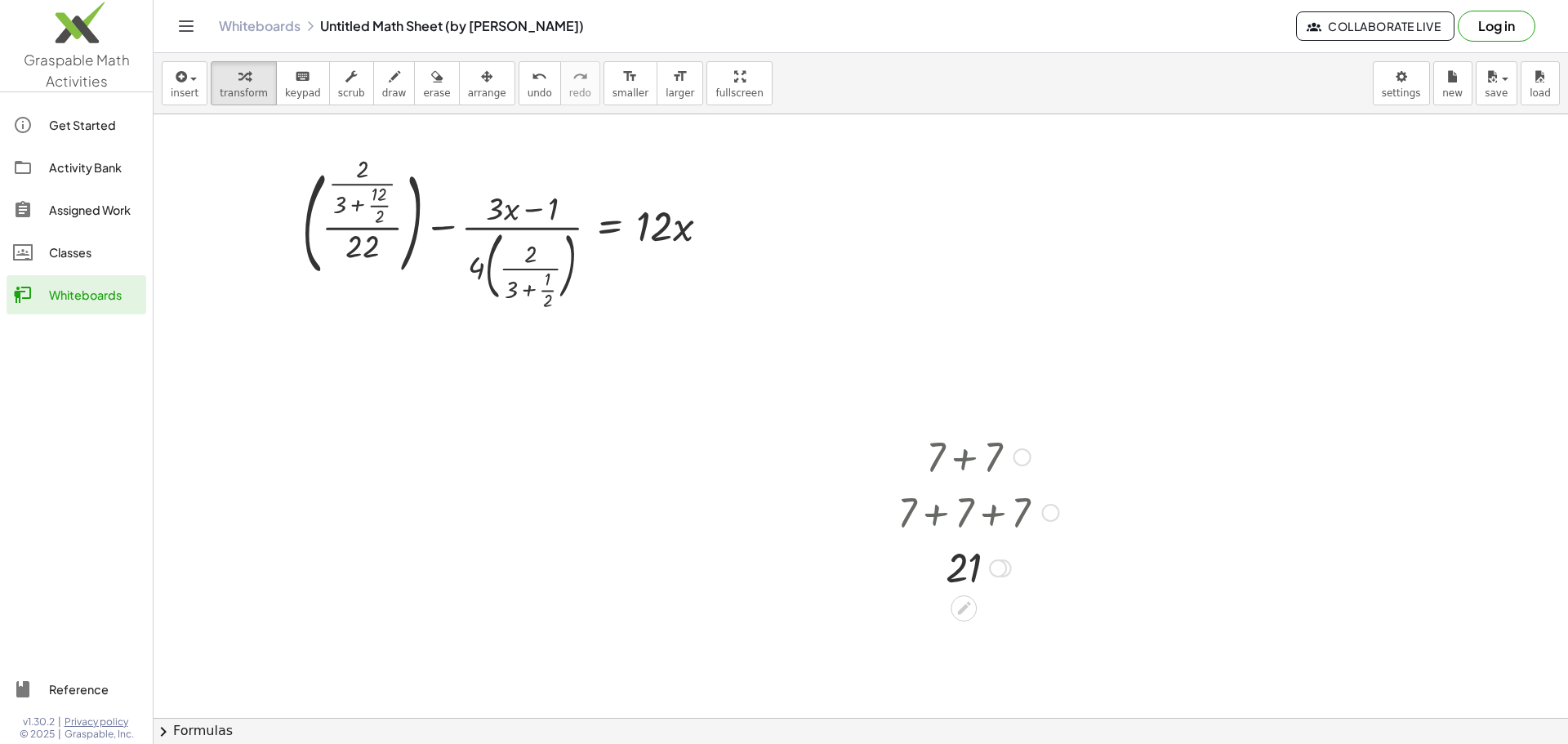
click at [1046, 512] on div "Go back to this line Copy line as LaTeX Copy derivation as LaTeX" at bounding box center [1050, 513] width 18 height 18
click at [1095, 484] on span "Go back to this line" at bounding box center [1133, 487] width 98 height 13
click at [1025, 515] on div at bounding box center [978, 511] width 178 height 55
click at [994, 563] on div at bounding box center [978, 566] width 178 height 55
click at [965, 567] on div at bounding box center [978, 566] width 178 height 54
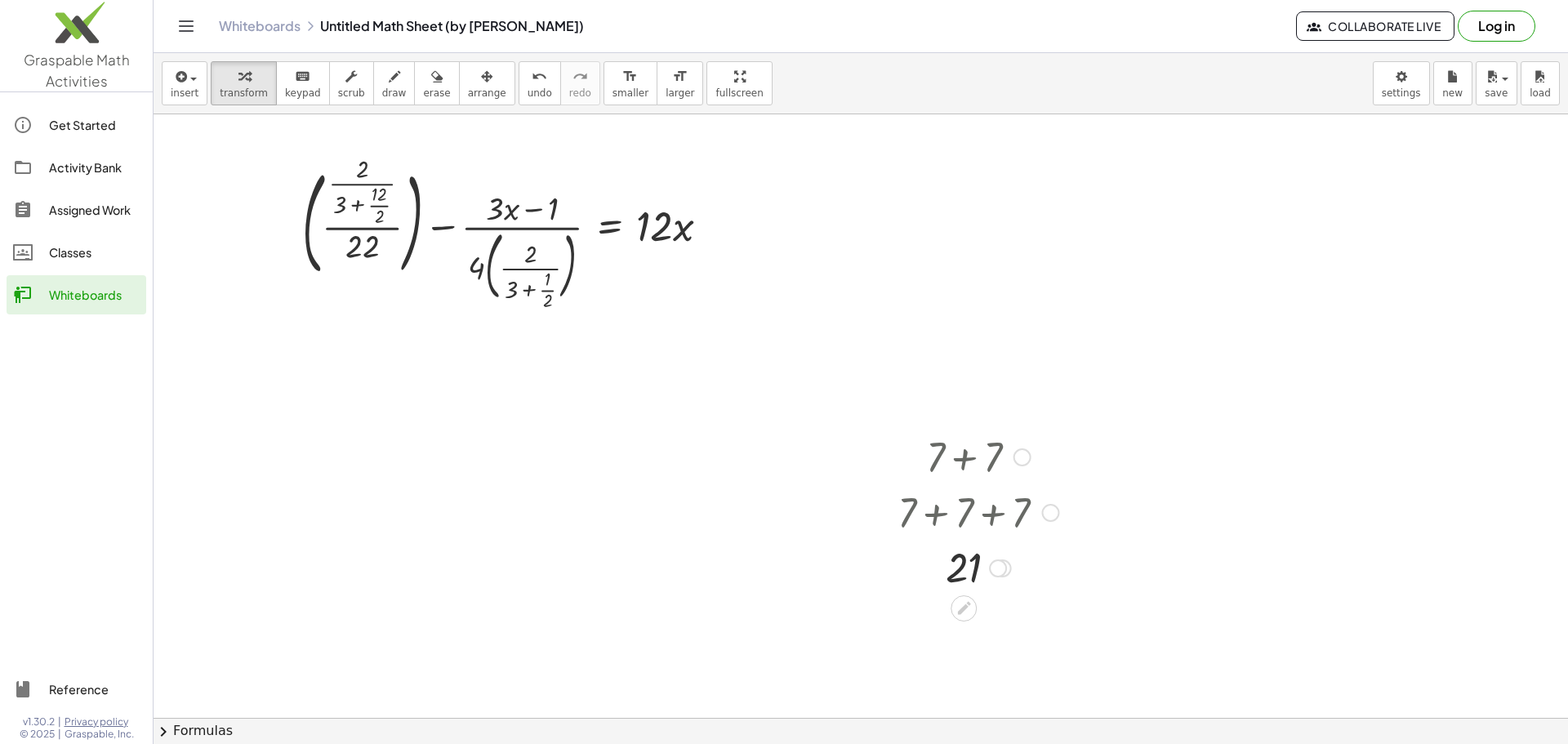
click at [995, 454] on div at bounding box center [978, 456] width 178 height 55
drag, startPoint x: 1037, startPoint y: 569, endPoint x: 912, endPoint y: 630, distance: 139.1
click at [912, 630] on div "+ ( · · 2 · ( + 3 + · 12 · 2 ) · 22 ) − · ( + · 3 · x − 1 ) · 4 · ( · 2 · ( + 3…" at bounding box center [861, 718] width 1414 height 1208
drag, startPoint x: 911, startPoint y: 553, endPoint x: 1029, endPoint y: 603, distance: 128.2
click at [1029, 603] on div "+ ( · · 2 · ( + 3 + · 12 · 2 ) · 22 ) − · ( + · 3 · x − 1 ) · 4 · ( · 2 · ( + 3…" at bounding box center [861, 718] width 1414 height 1208
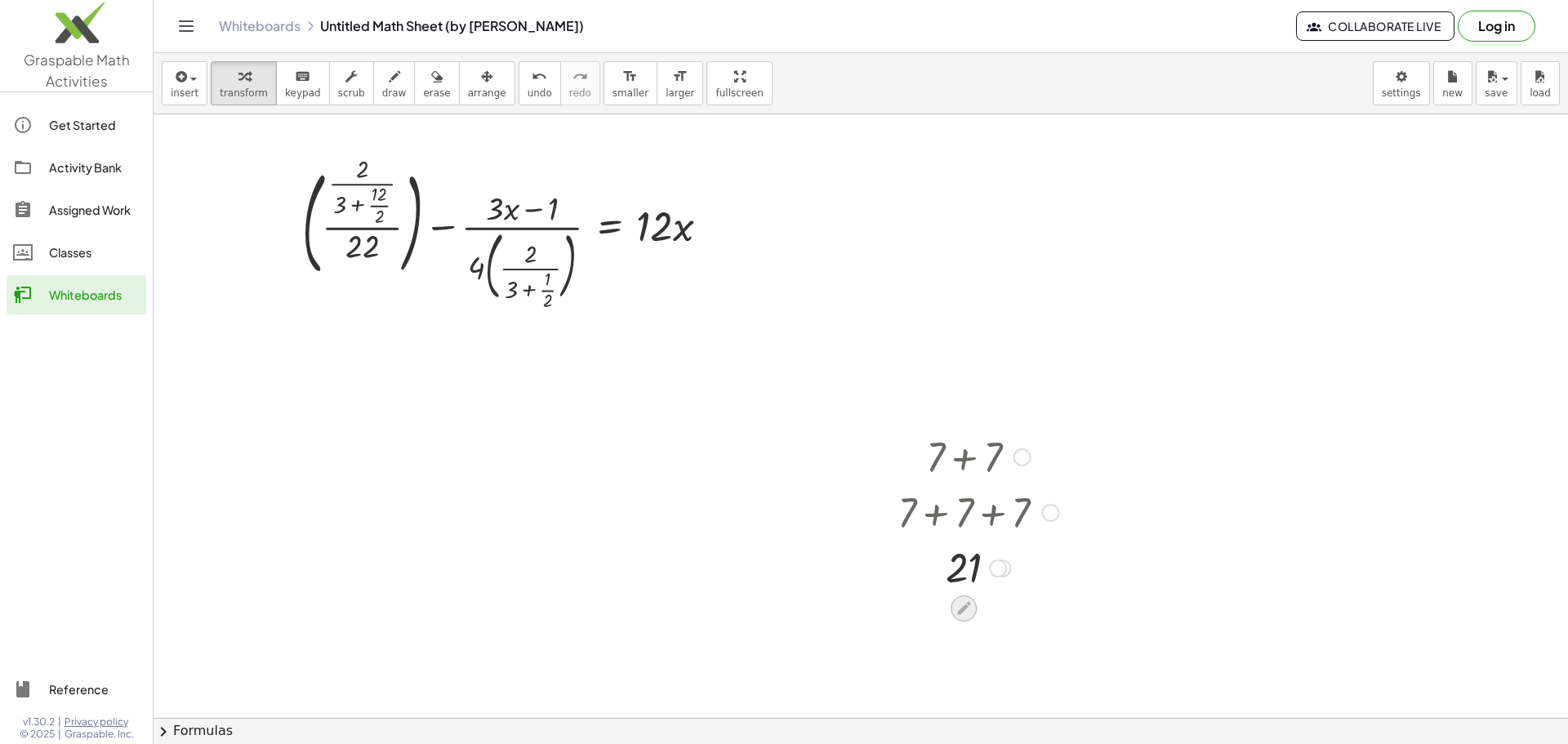
click at [962, 616] on icon at bounding box center [963, 608] width 17 height 17
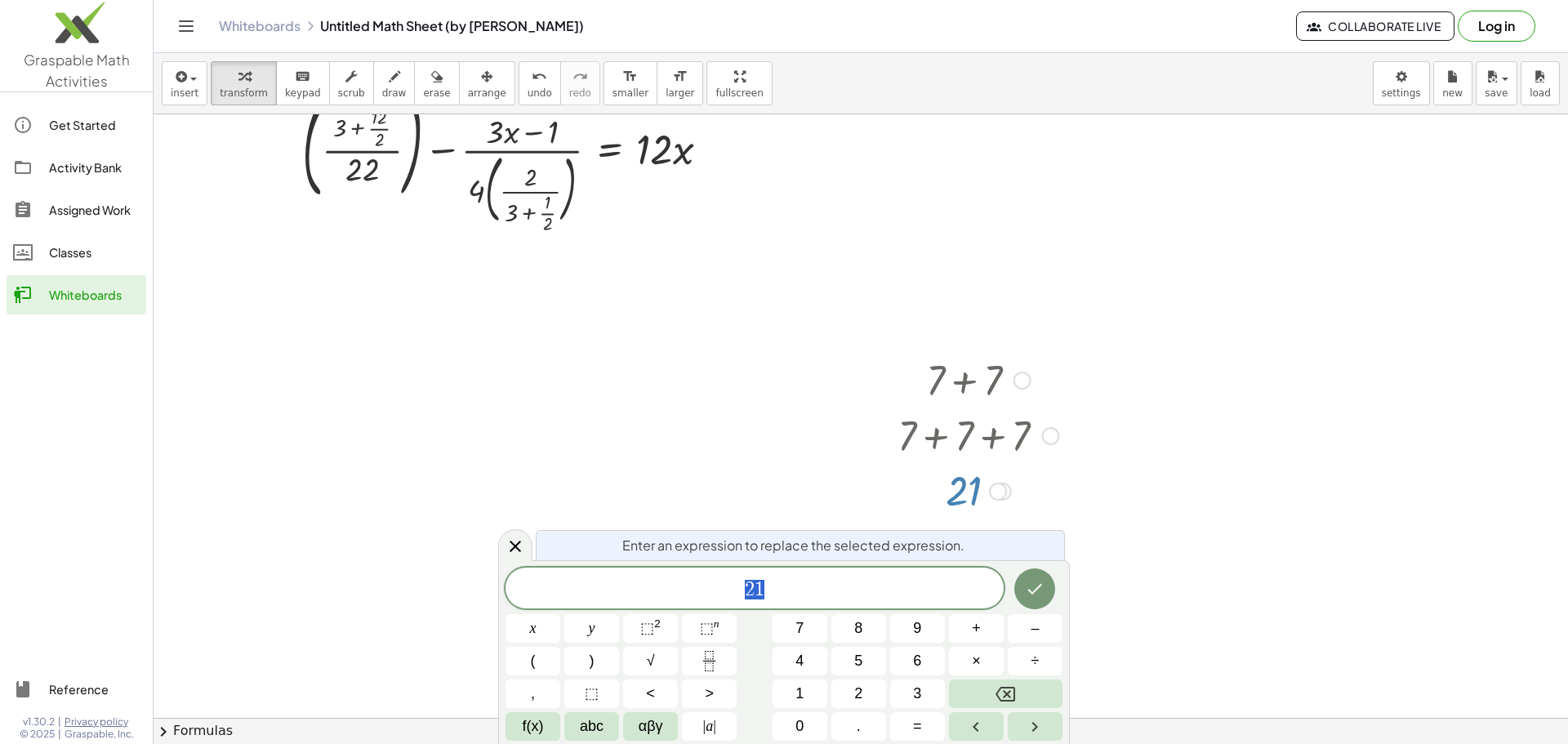
scroll to position [78, 0]
click at [990, 703] on button "Backspace" at bounding box center [1005, 694] width 113 height 29
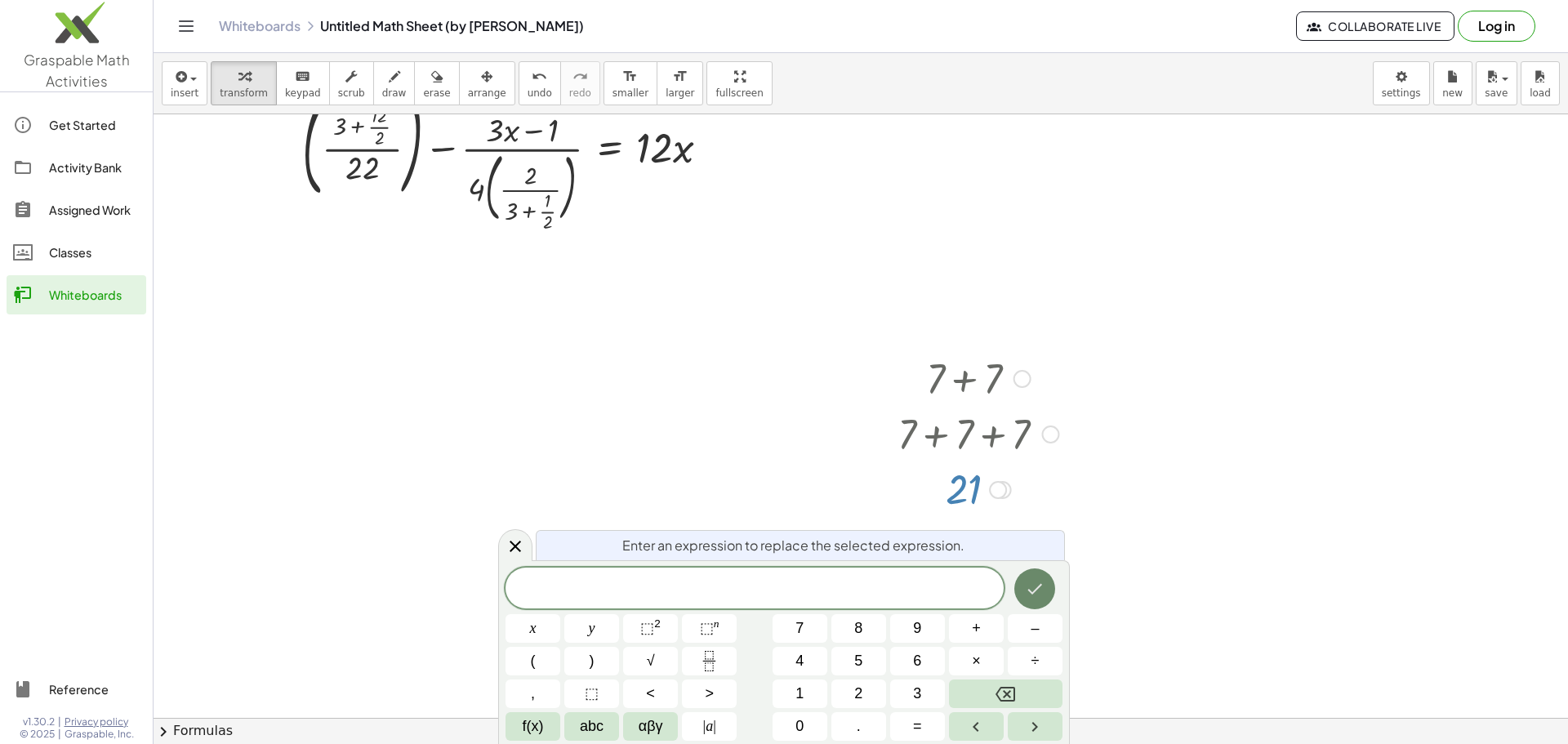
click at [1037, 588] on icon "Done" at bounding box center [1034, 589] width 15 height 11
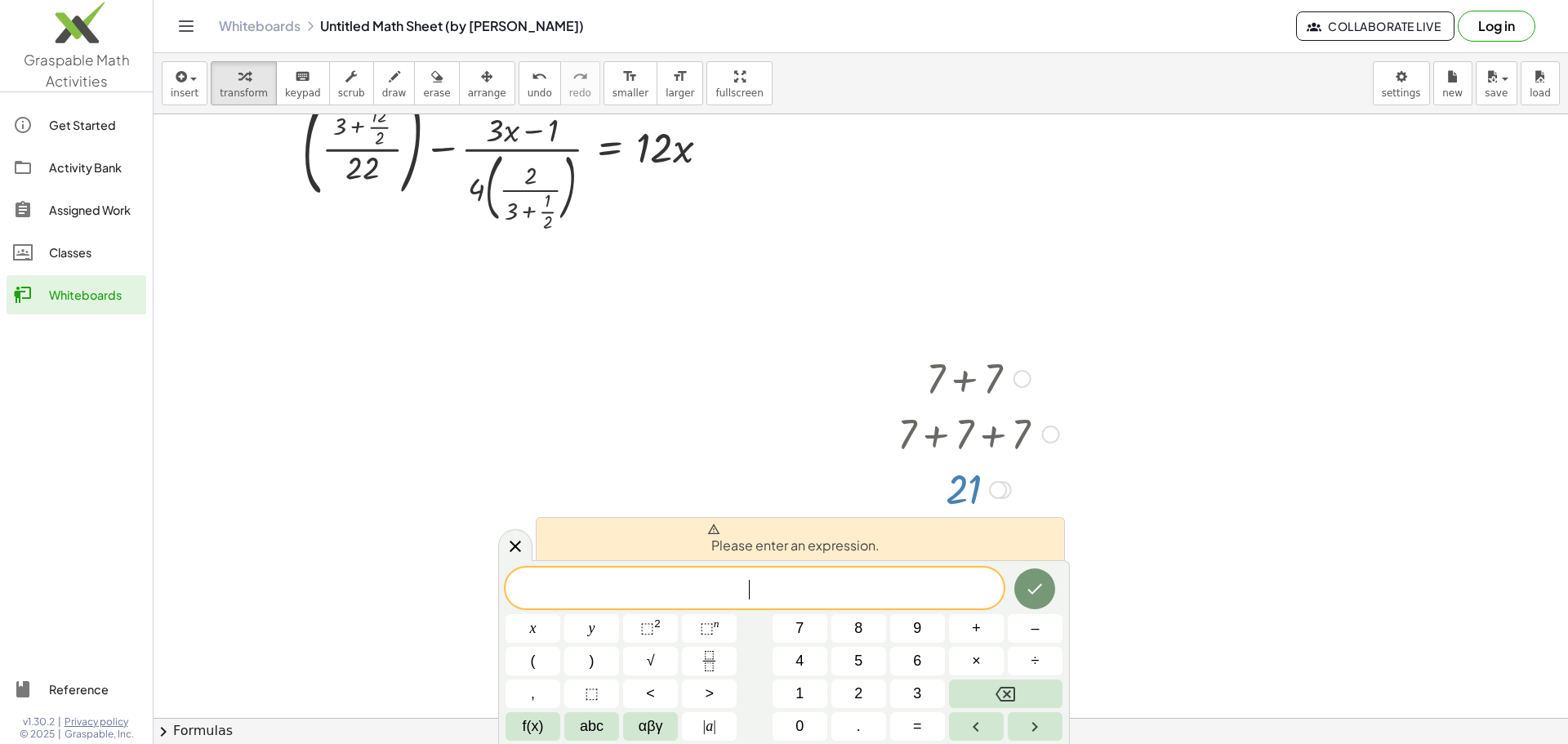
click at [808, 446] on div at bounding box center [861, 639] width 1414 height 1208
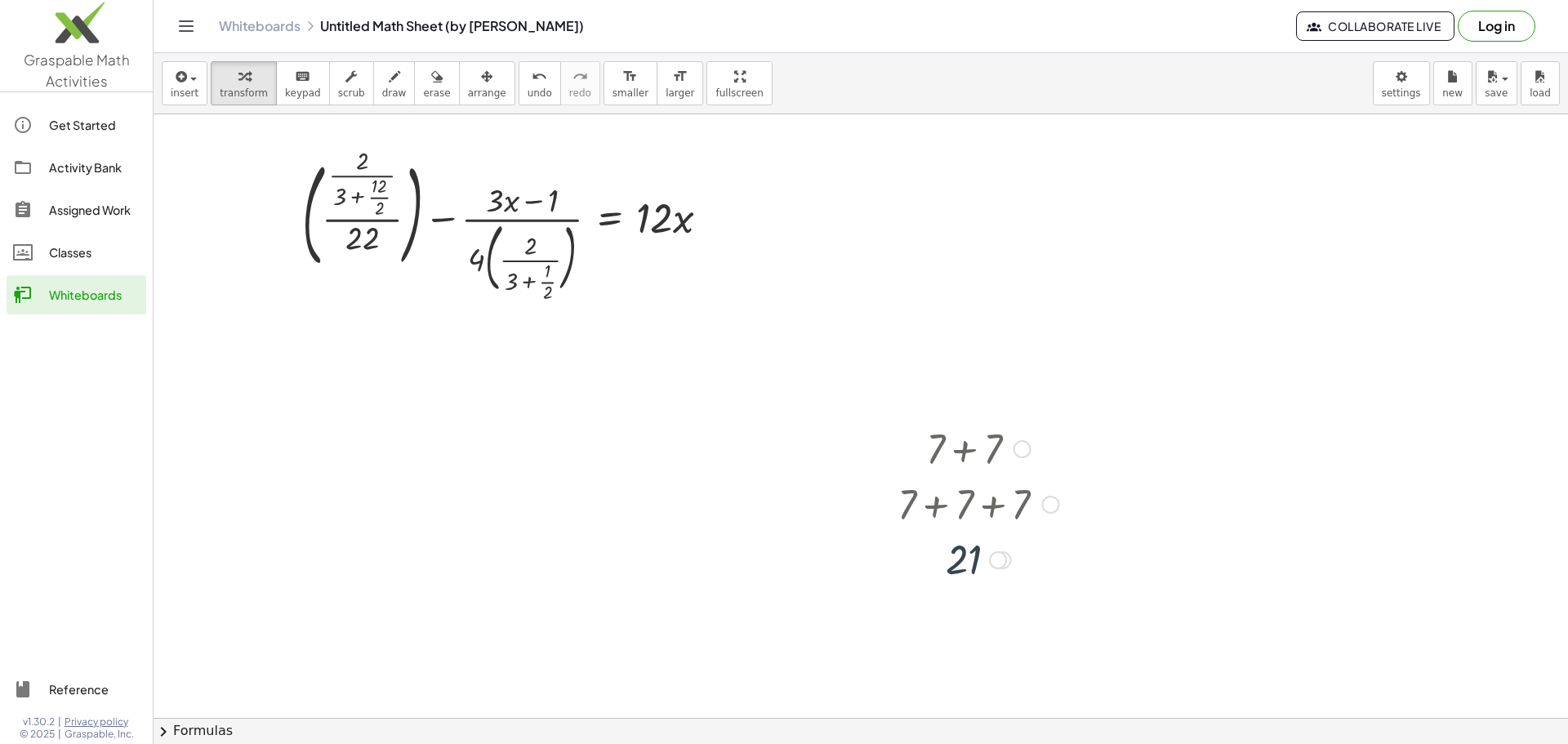
scroll to position [0, 0]
